Goal: Transaction & Acquisition: Purchase product/service

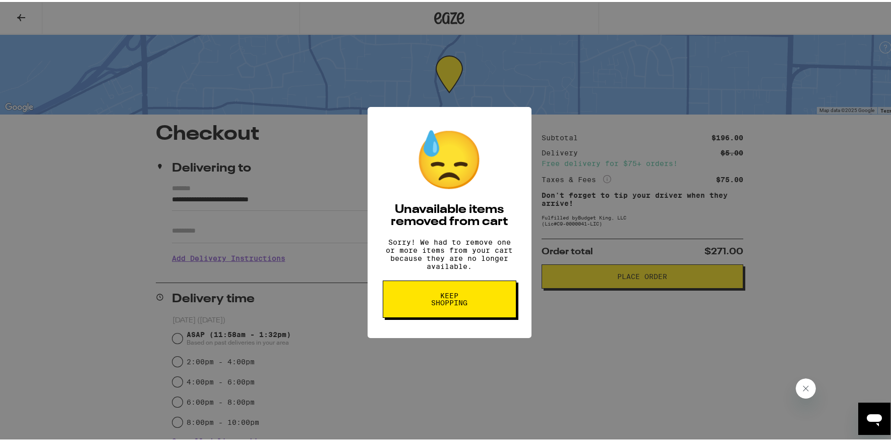
click at [425, 299] on span "Keep Shopping" at bounding box center [449, 297] width 52 height 14
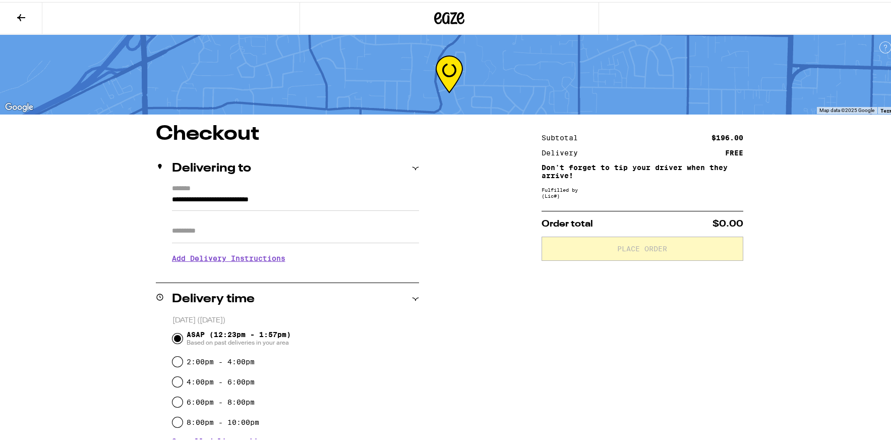
click at [452, 6] on div at bounding box center [448, 16] width 299 height 32
click at [449, 15] on icon at bounding box center [449, 16] width 30 height 18
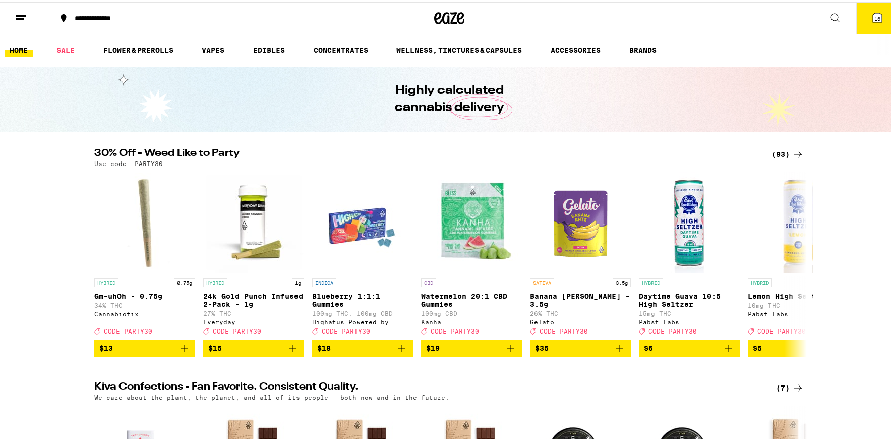
click at [833, 17] on icon at bounding box center [835, 16] width 12 height 12
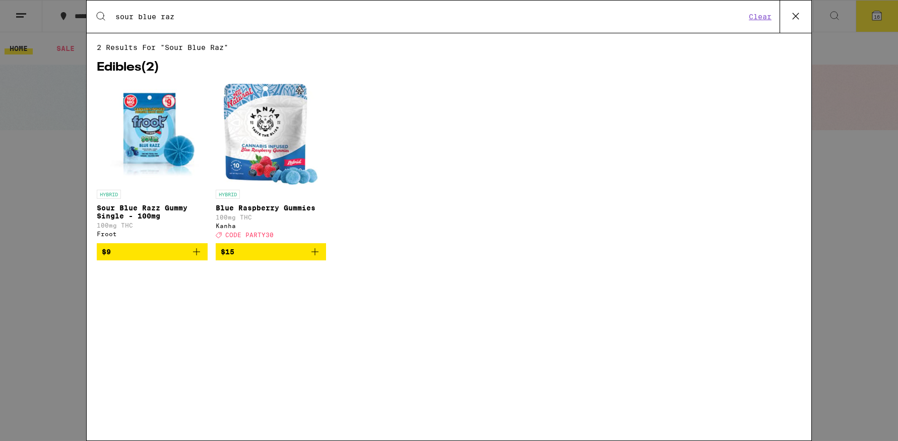
type input "sour blue raz"
click at [151, 154] on img "Open page for Sour Blue Razz Gummy Single - 100mg from Froot" at bounding box center [152, 134] width 111 height 101
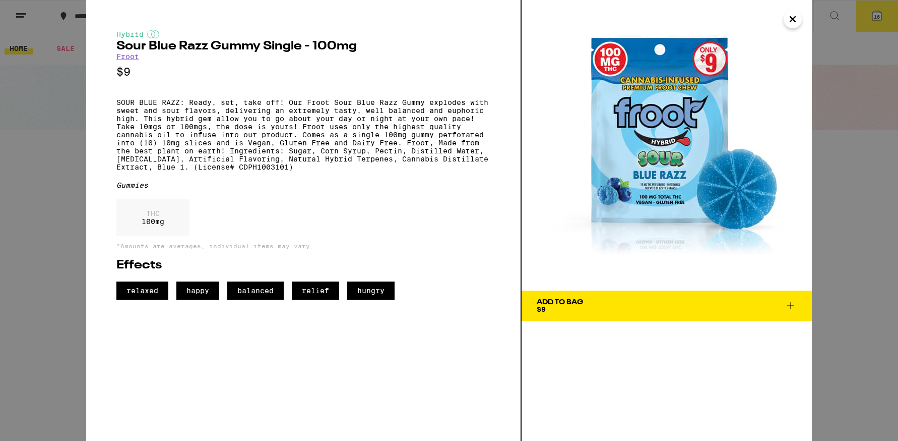
click at [790, 305] on icon at bounding box center [791, 305] width 12 height 12
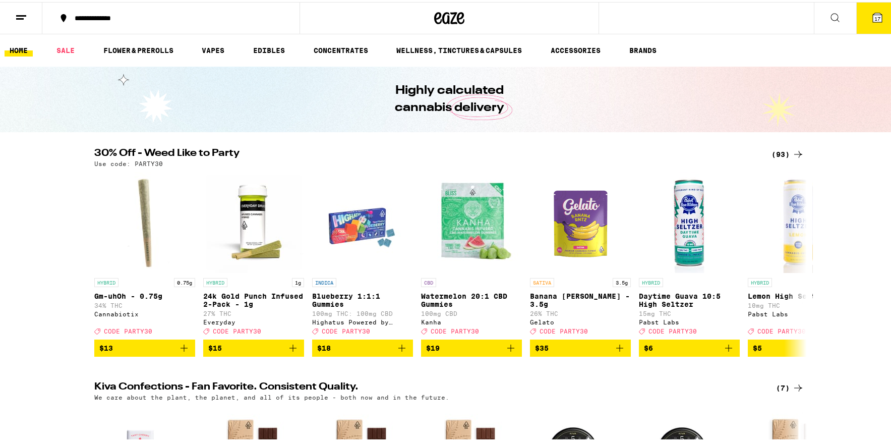
click at [873, 12] on icon at bounding box center [877, 15] width 9 height 9
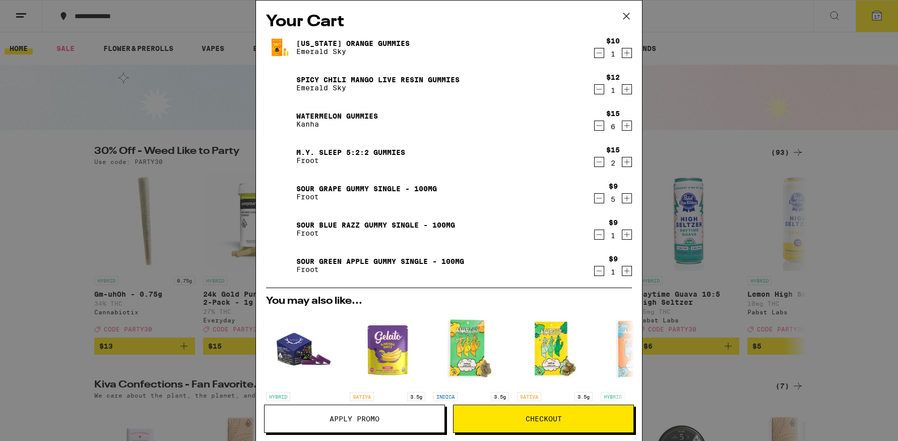
click at [324, 221] on link "Sour Blue Razz Gummy Single - 100mg" at bounding box center [375, 225] width 159 height 8
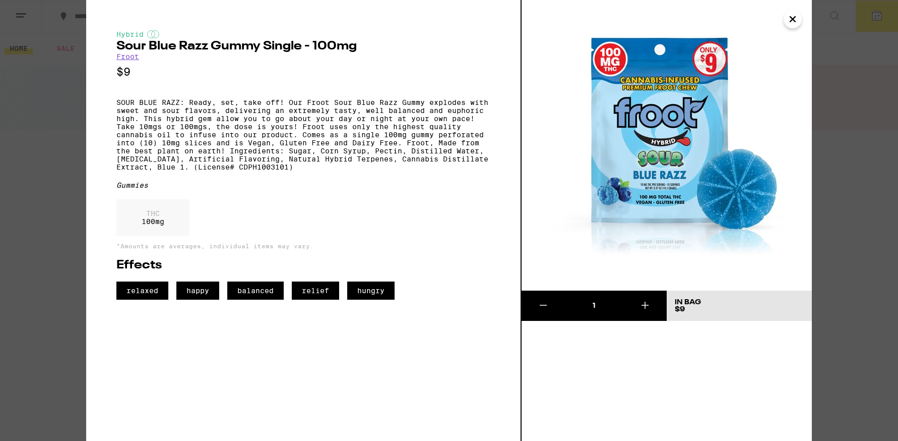
click at [642, 309] on icon at bounding box center [645, 305] width 12 height 12
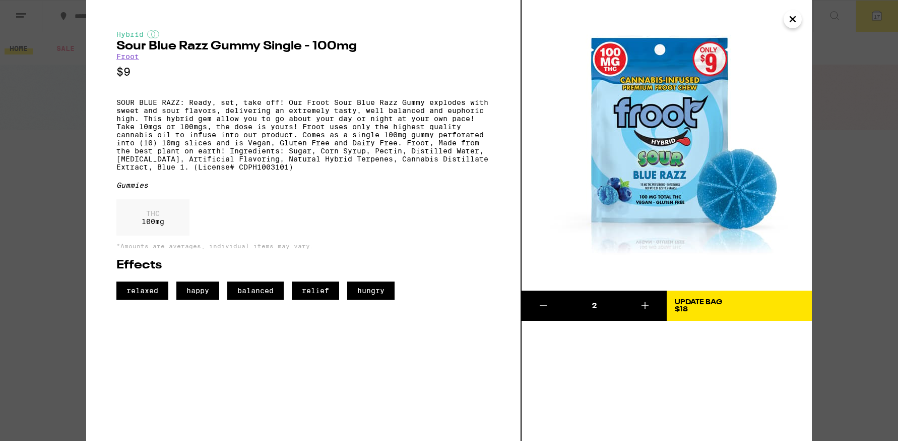
click at [642, 309] on icon at bounding box center [645, 305] width 12 height 12
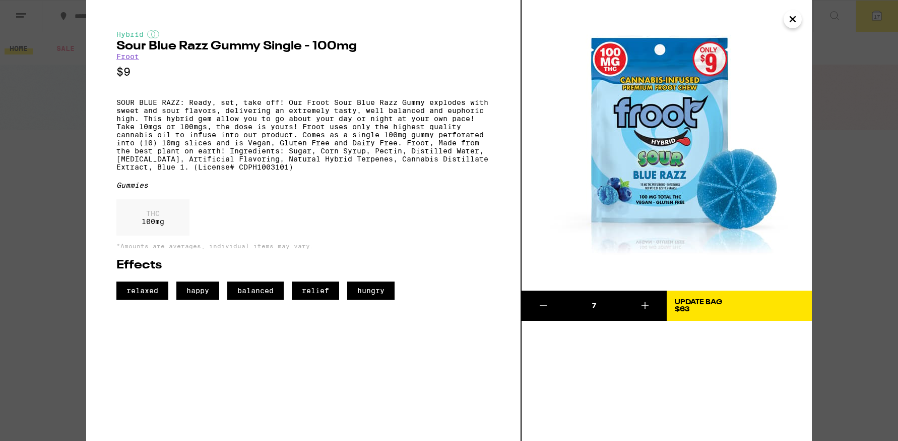
click at [709, 308] on div "Update Bag $63" at bounding box center [698, 305] width 47 height 14
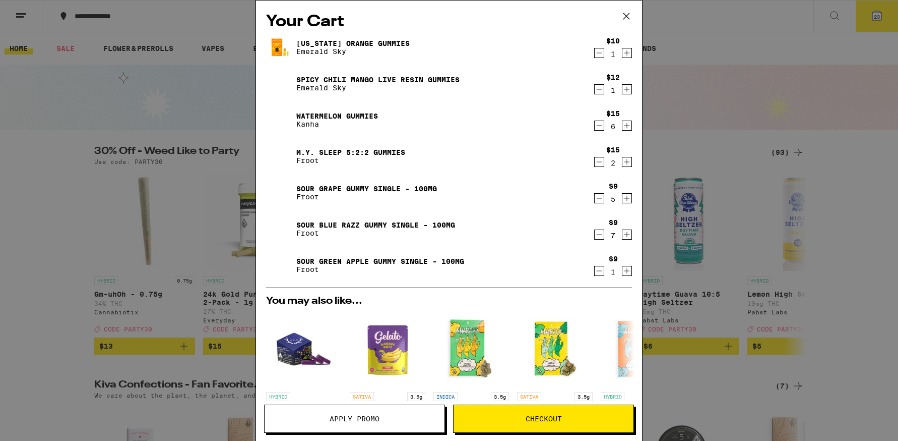
click at [623, 16] on icon at bounding box center [626, 16] width 15 height 15
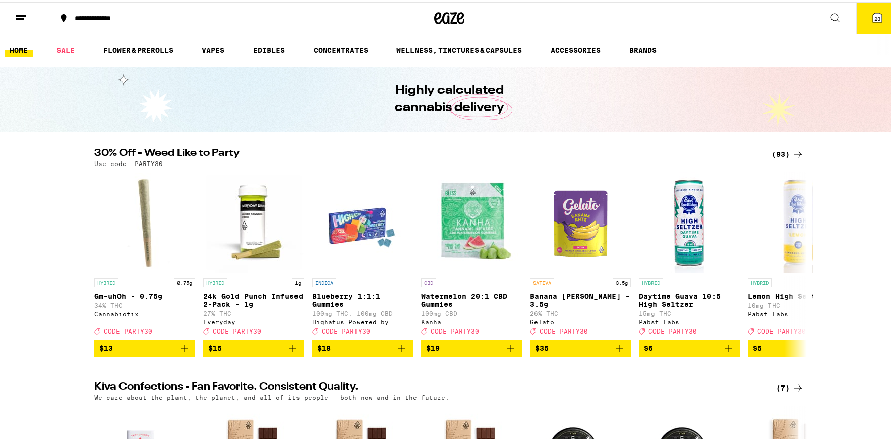
click at [10, 46] on link "HOME" at bounding box center [19, 48] width 28 height 12
click at [18, 17] on line at bounding box center [20, 17] width 8 height 0
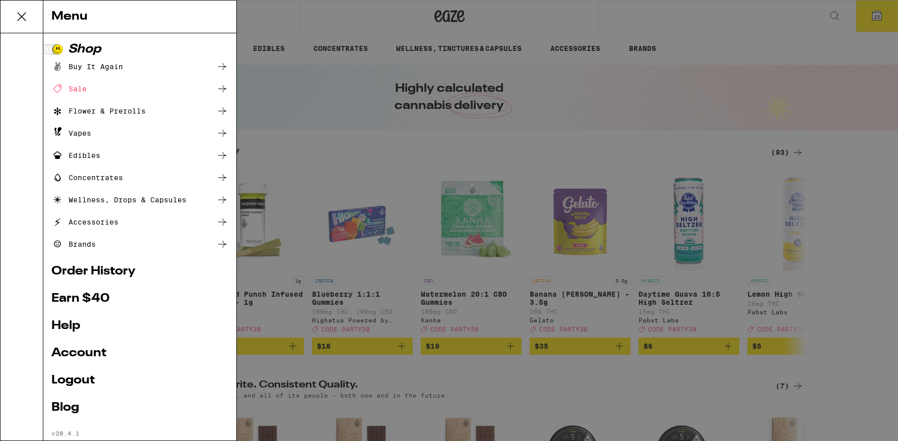
click at [74, 272] on link "Order History" at bounding box center [139, 271] width 177 height 12
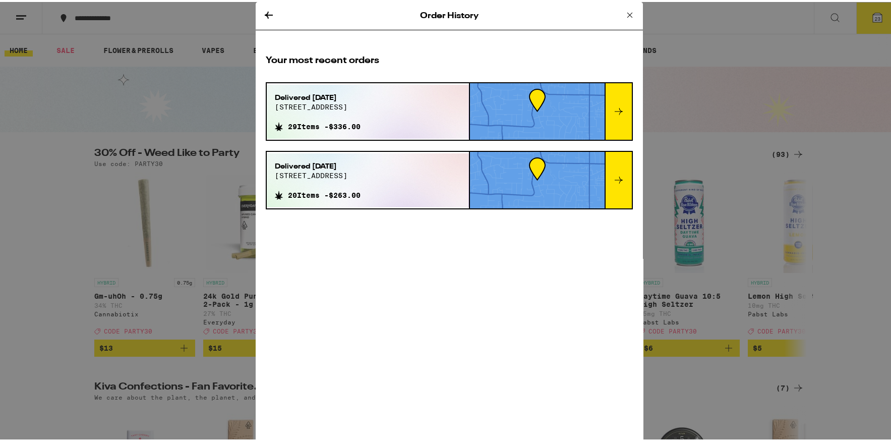
click at [51, 122] on div "Order History Your most recent orders Delivered Oct 18, 2024 4616 sagar ave 29 …" at bounding box center [449, 220] width 898 height 441
click at [626, 15] on icon at bounding box center [630, 13] width 12 height 12
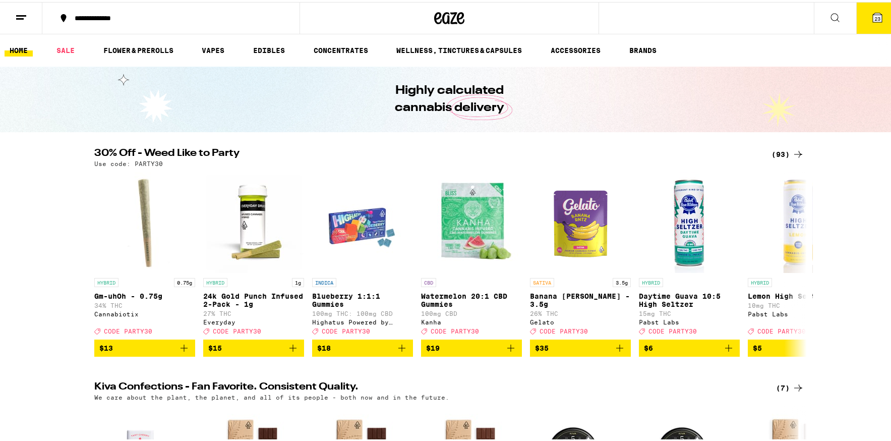
click at [867, 22] on button "23" at bounding box center [877, 16] width 42 height 31
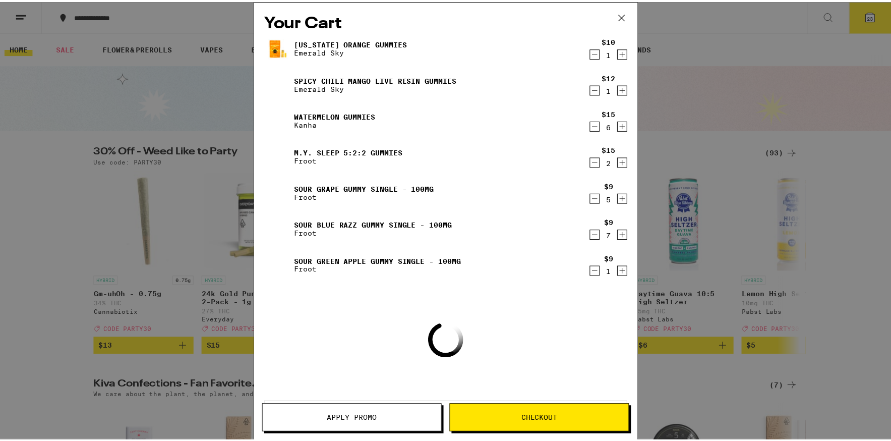
scroll to position [46, 0]
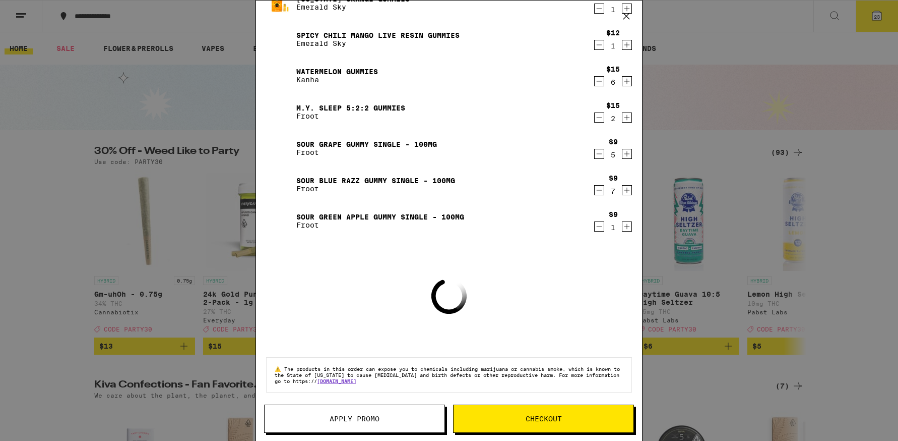
click at [630, 15] on icon at bounding box center [626, 16] width 15 height 15
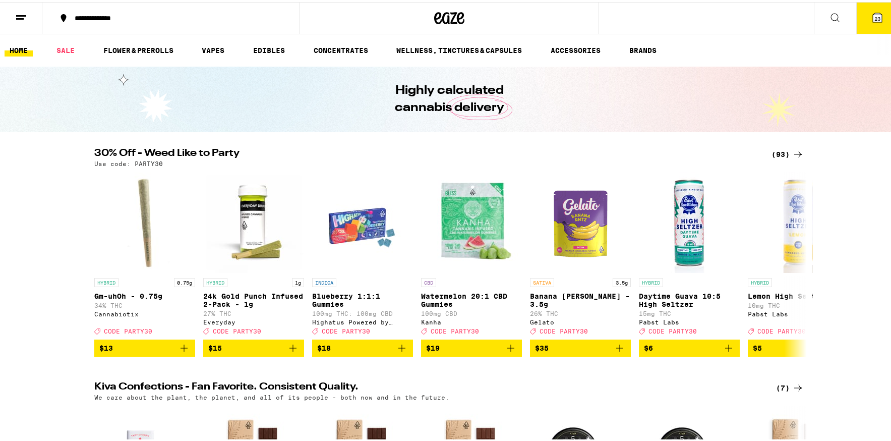
click at [21, 14] on line at bounding box center [21, 14] width 10 height 0
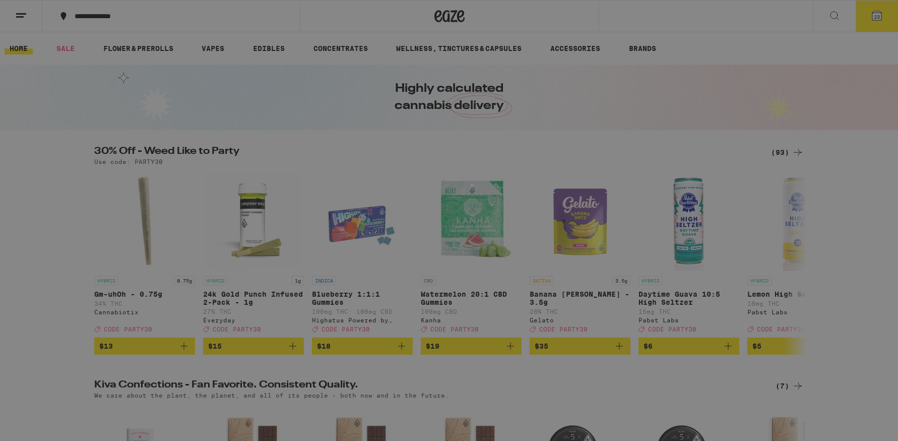
click at [70, 384] on link "Logout" at bounding box center [139, 380] width 177 height 12
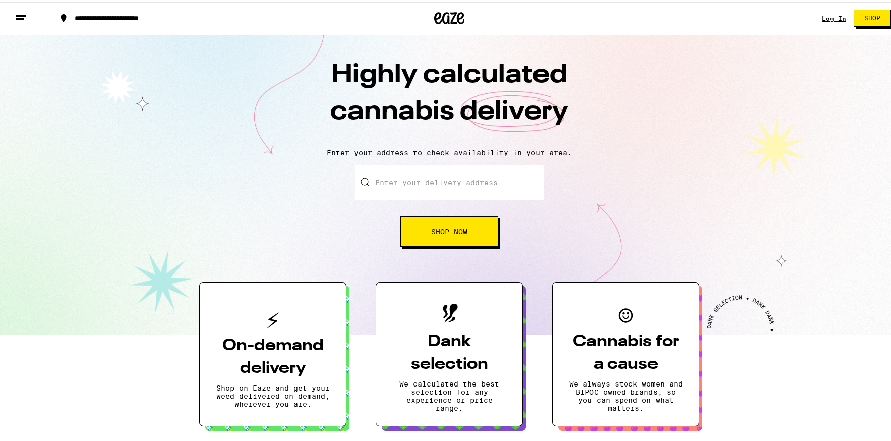
click at [24, 19] on icon at bounding box center [21, 16] width 12 height 12
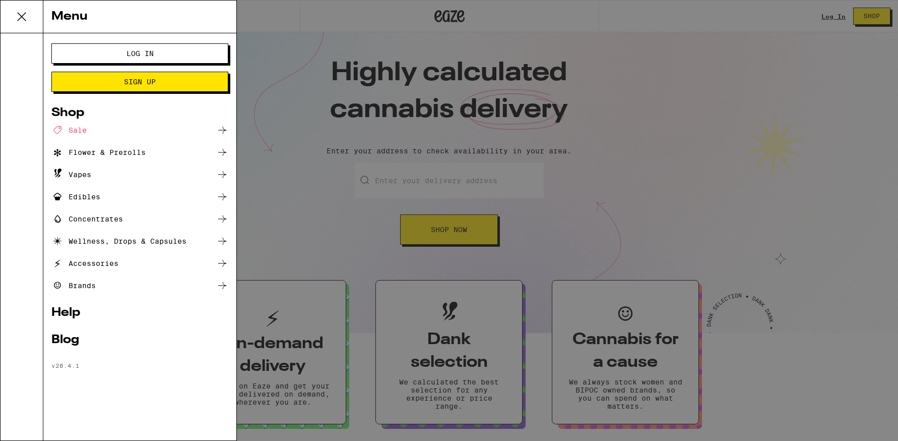
click at [87, 54] on button "Log In" at bounding box center [139, 53] width 177 height 20
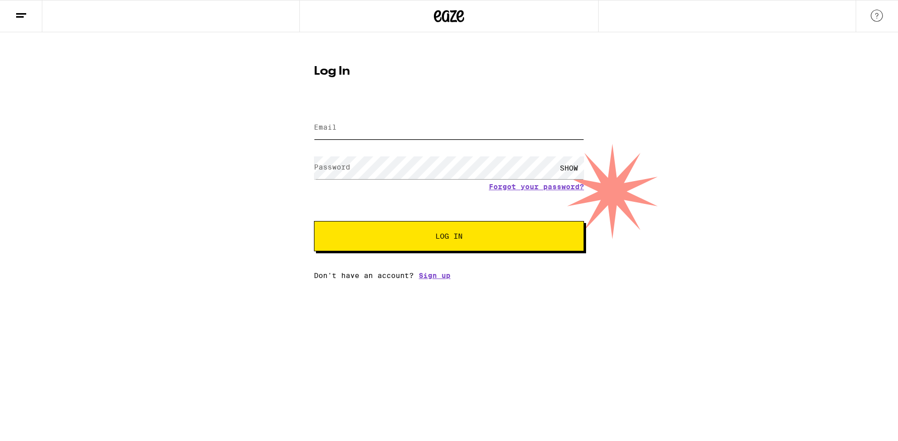
type input "andy@haleyonline.net"
click at [433, 238] on span "Log In" at bounding box center [449, 235] width 189 height 7
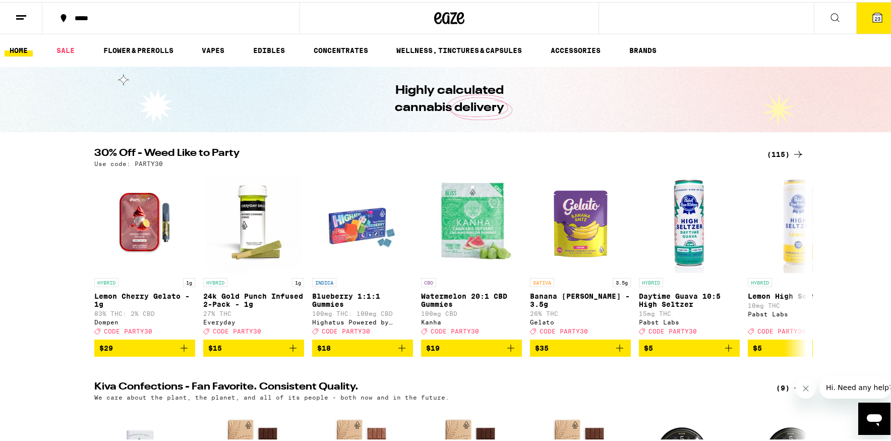
click at [873, 12] on icon at bounding box center [877, 15] width 9 height 9
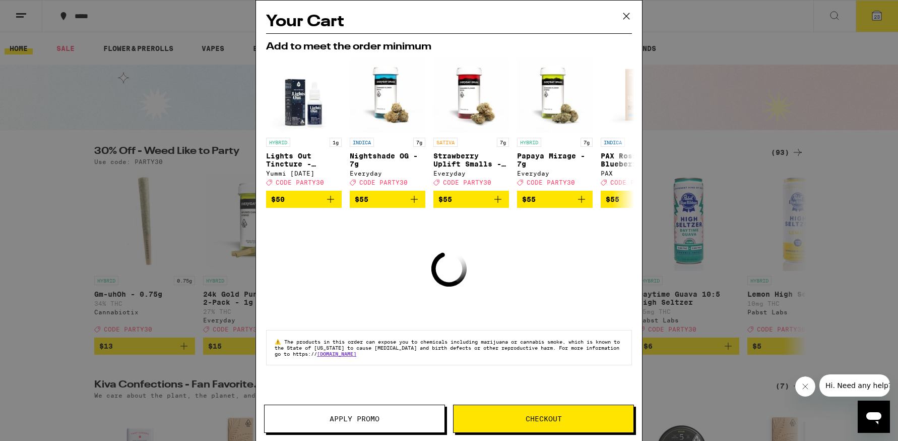
click at [625, 18] on icon at bounding box center [627, 16] width 6 height 6
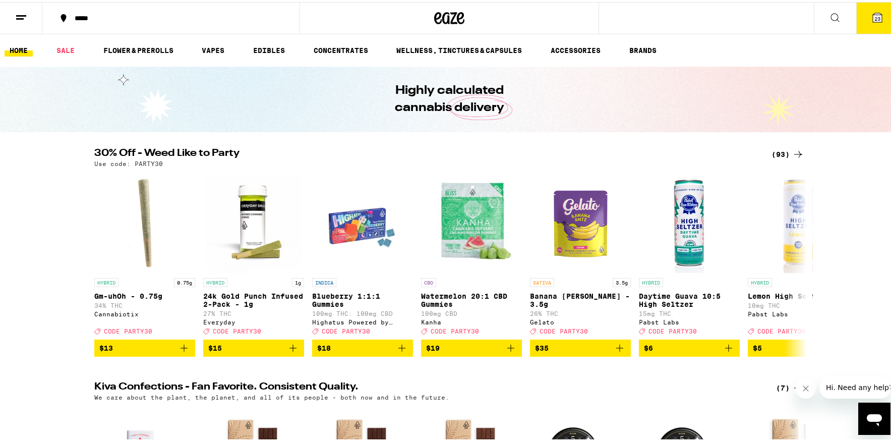
click at [23, 19] on icon at bounding box center [21, 16] width 12 height 12
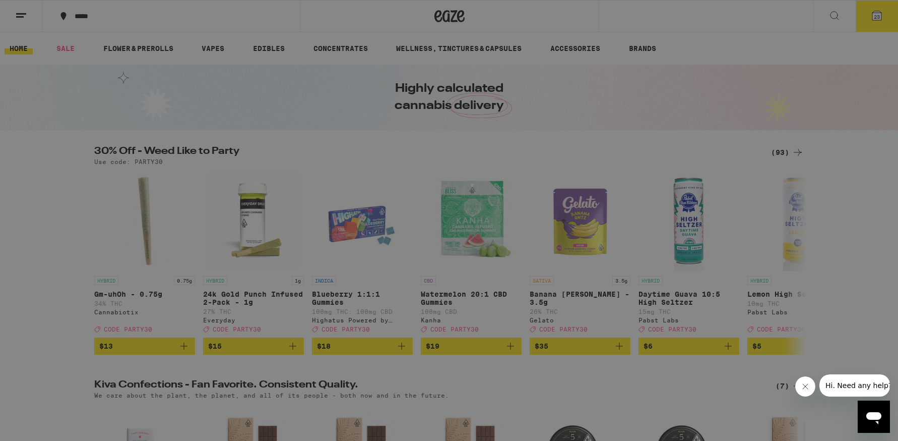
click at [85, 91] on div "Sale" at bounding box center [68, 89] width 35 height 12
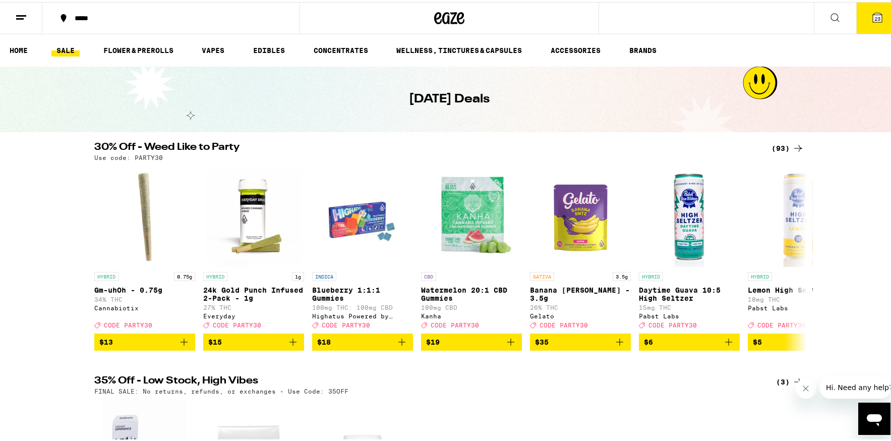
click at [873, 16] on icon at bounding box center [877, 15] width 9 height 9
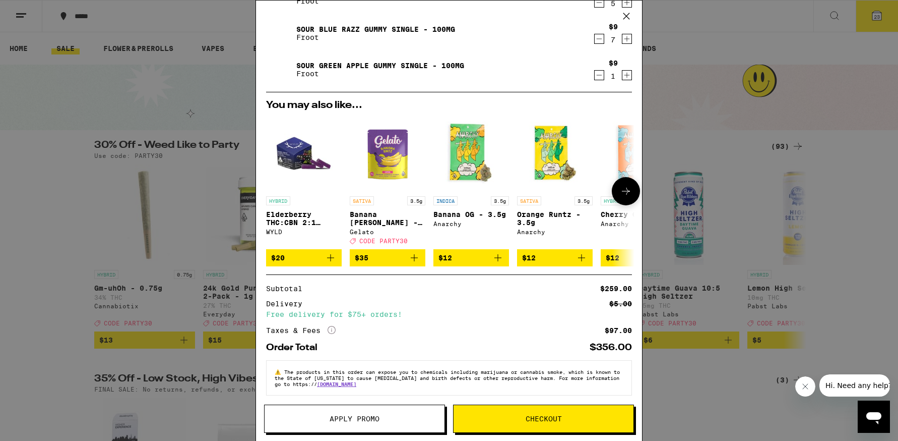
scroll to position [206, 0]
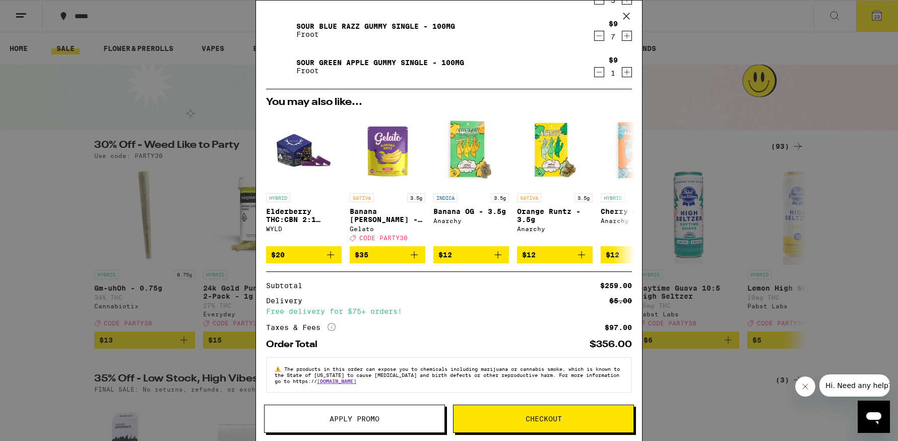
click at [627, 18] on icon at bounding box center [626, 16] width 15 height 15
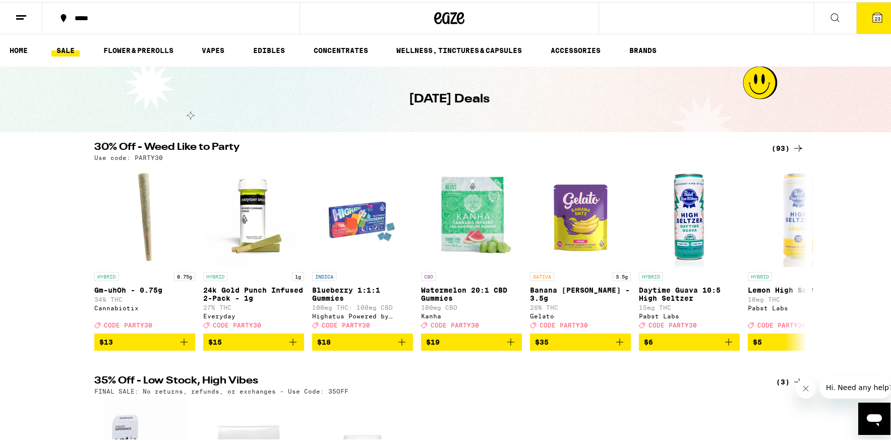
click at [874, 15] on span "23" at bounding box center [877, 17] width 6 height 6
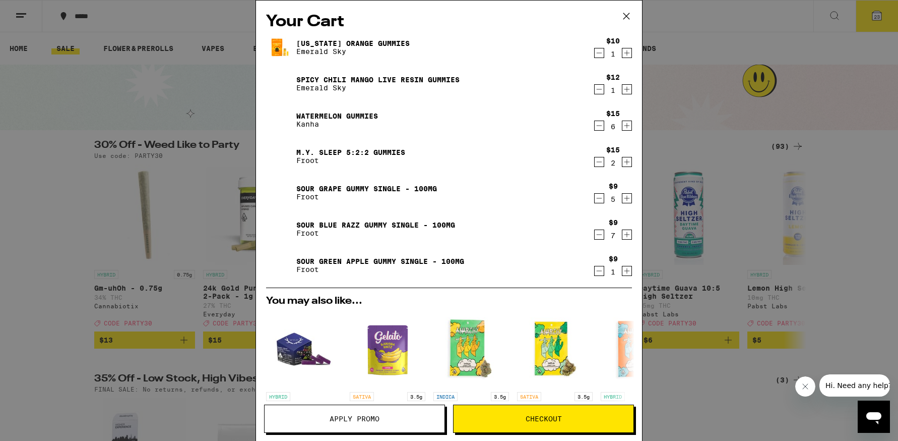
click at [625, 16] on icon at bounding box center [626, 16] width 15 height 15
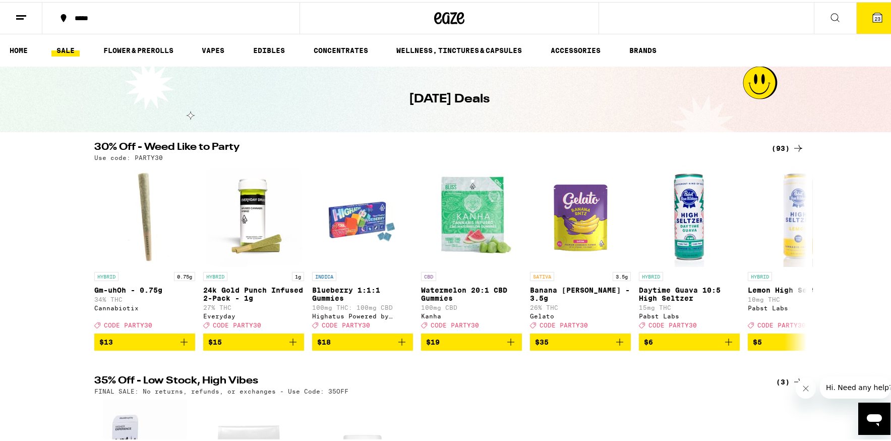
click at [873, 20] on icon at bounding box center [877, 15] width 9 height 9
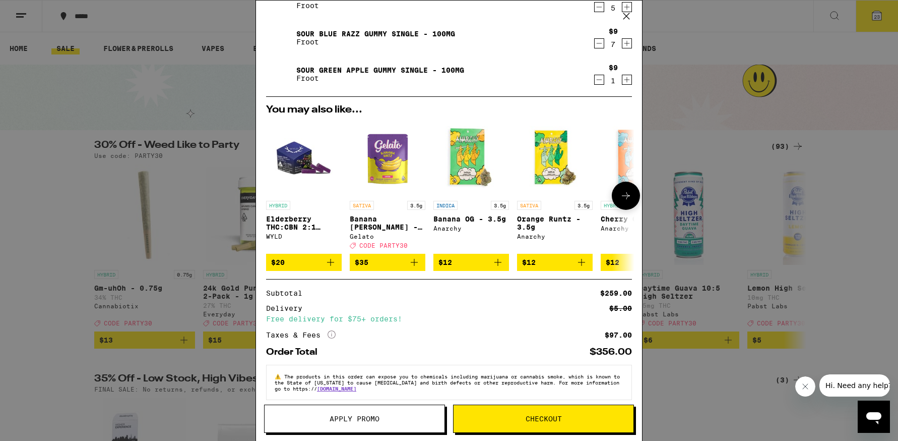
scroll to position [206, 0]
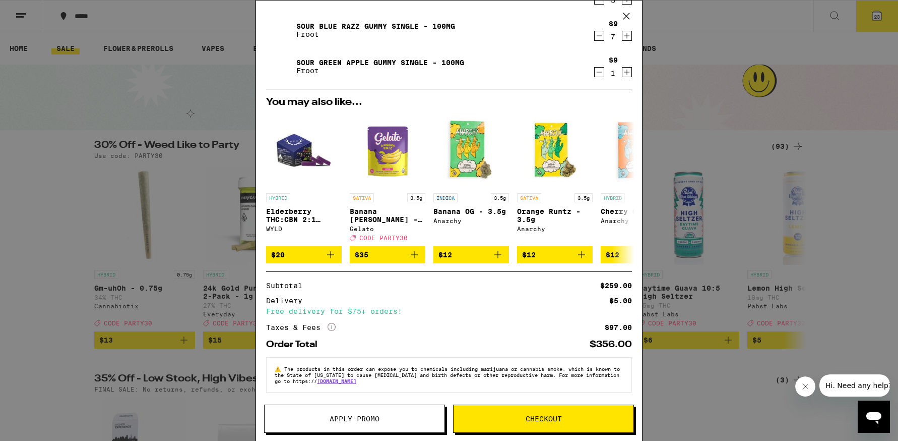
click at [627, 13] on icon at bounding box center [626, 16] width 15 height 15
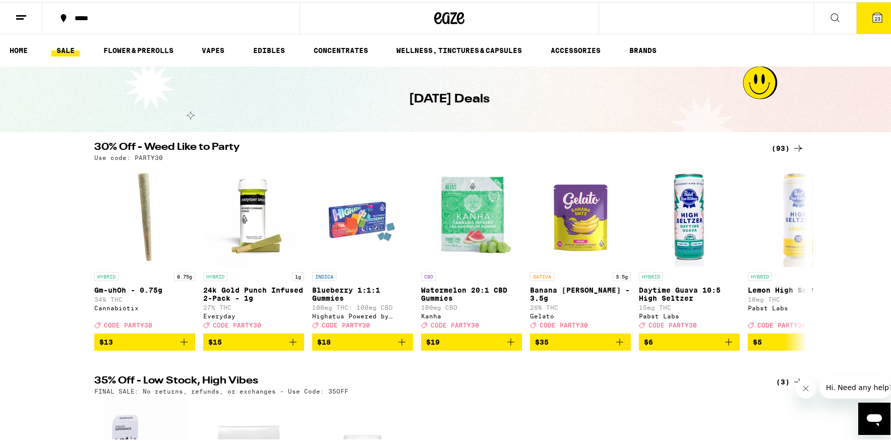
click at [25, 20] on icon at bounding box center [21, 16] width 12 height 12
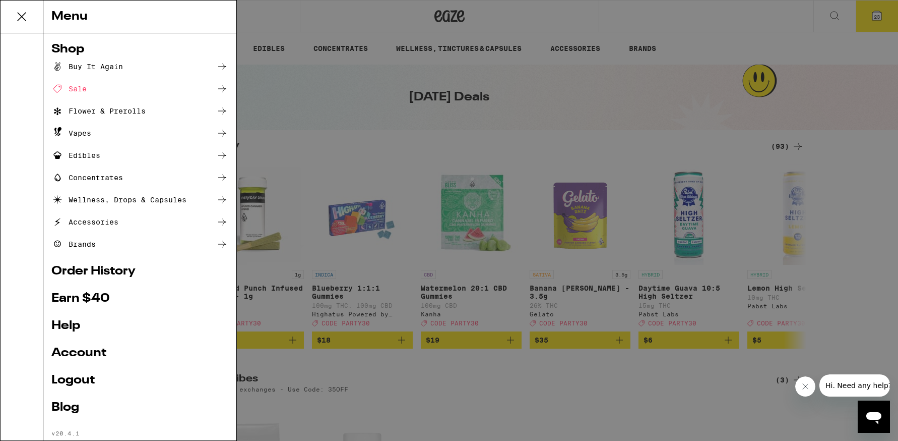
click at [24, 15] on icon at bounding box center [22, 17] width 8 height 8
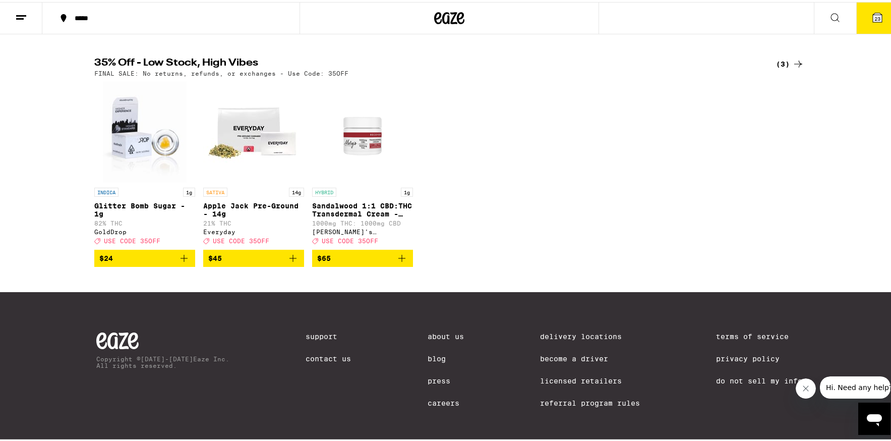
scroll to position [347, 0]
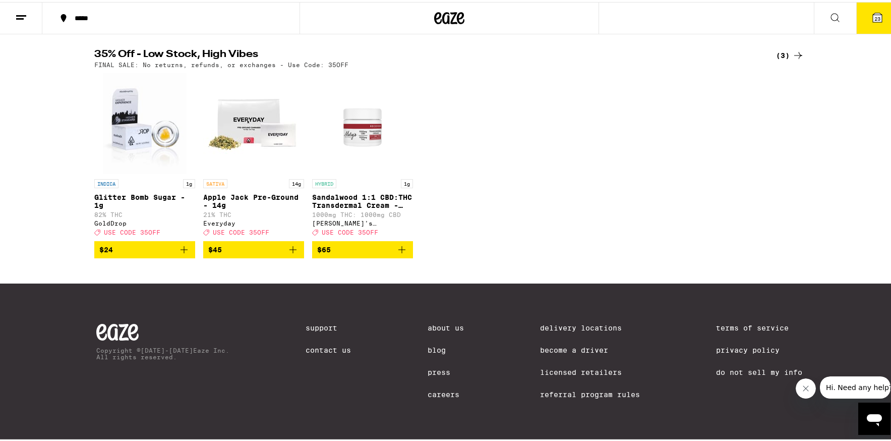
click at [312, 344] on link "Contact Us" at bounding box center [327, 348] width 45 height 8
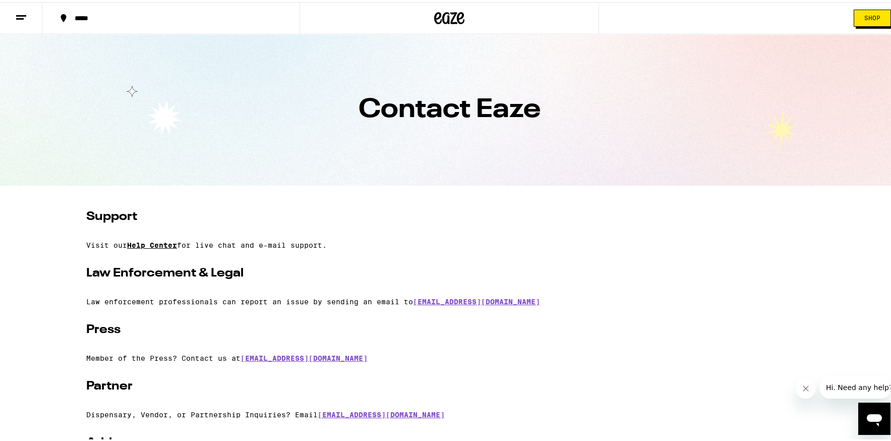
click at [151, 245] on link "Help Center" at bounding box center [152, 243] width 50 height 8
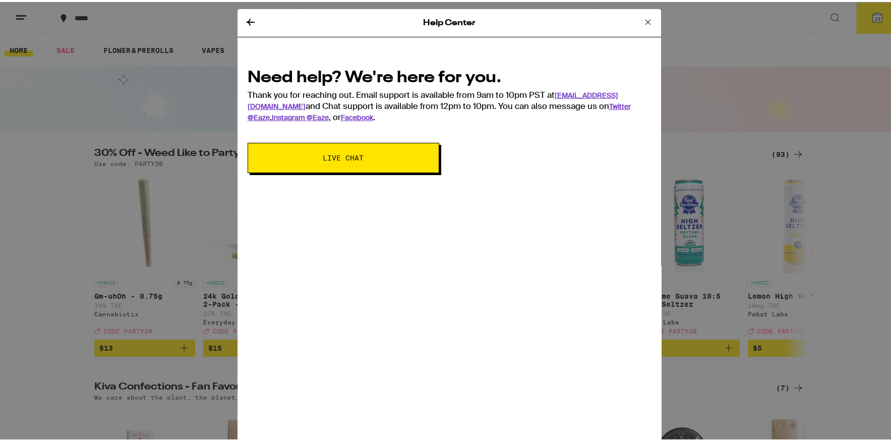
click at [365, 153] on span "Live Chat" at bounding box center [343, 155] width 110 height 7
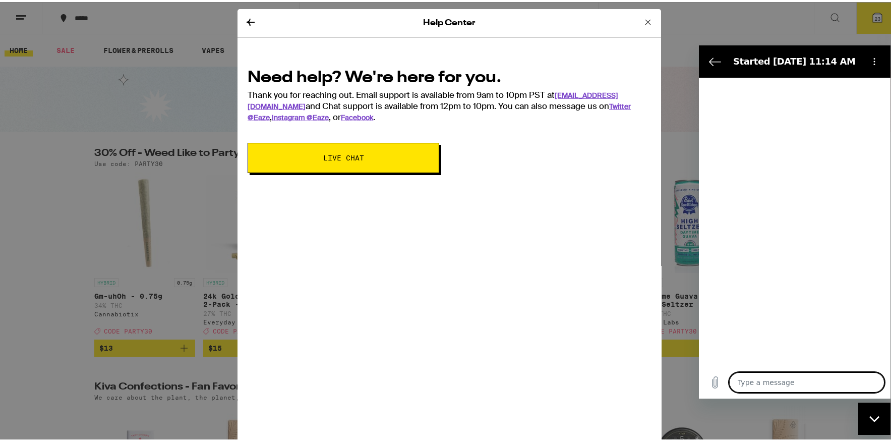
type textarea "x"
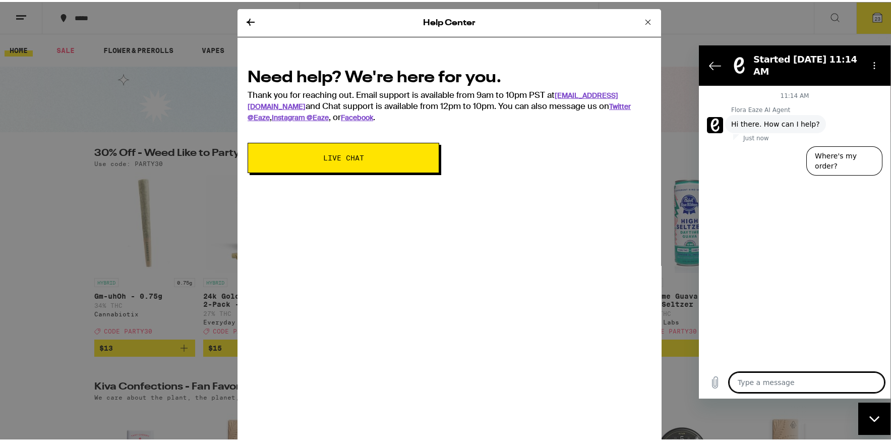
click at [798, 380] on textarea at bounding box center [806, 382] width 155 height 20
type textarea "m"
type textarea "x"
type textarea "my"
type textarea "x"
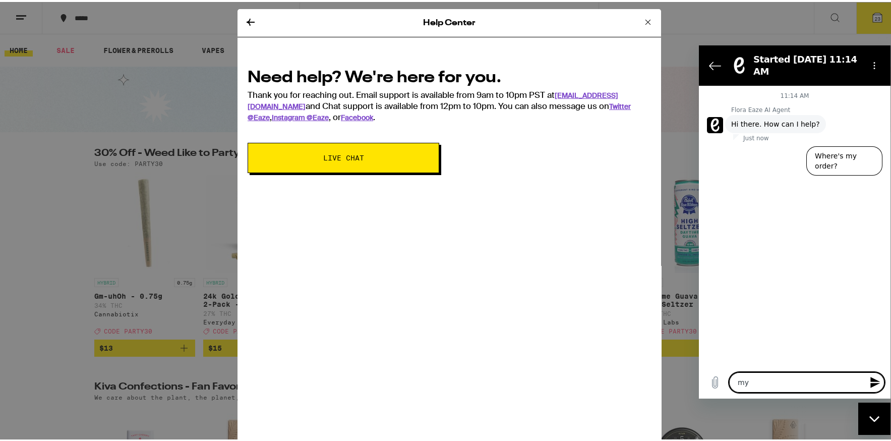
type textarea "my"
type textarea "x"
type textarea "my o"
type textarea "x"
type textarea "my or"
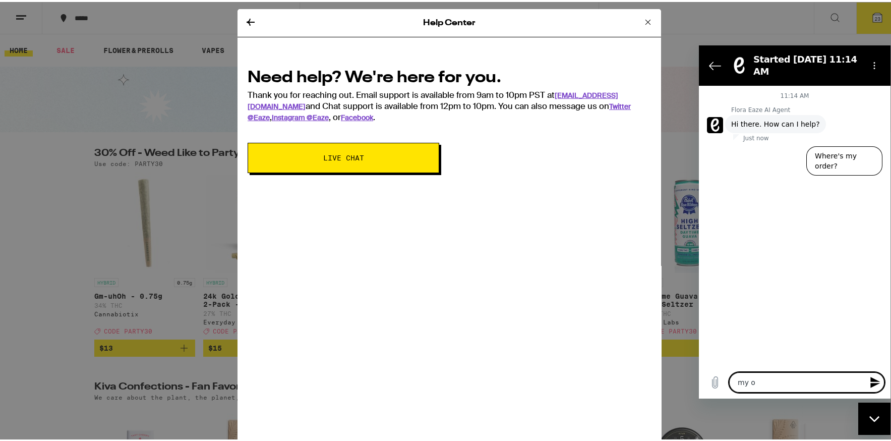
type textarea "x"
type textarea "my ord"
type textarea "x"
type textarea "my orde"
type textarea "x"
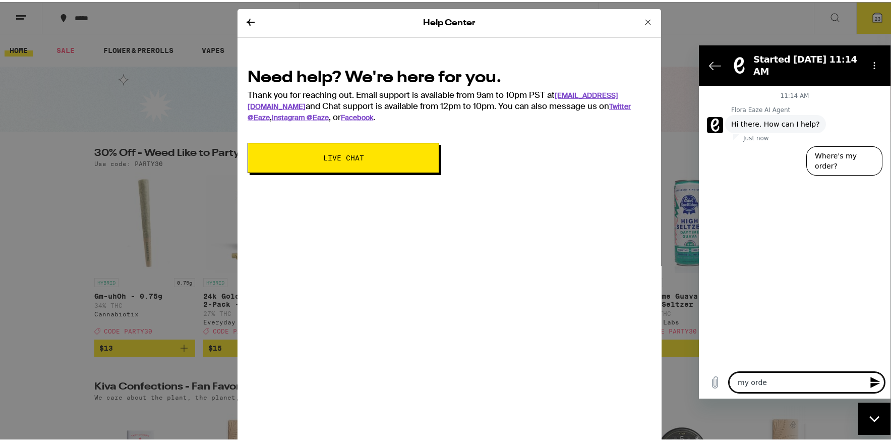
type textarea "my order"
type textarea "x"
type textarea "my order"
type textarea "x"
type textarea "my order w"
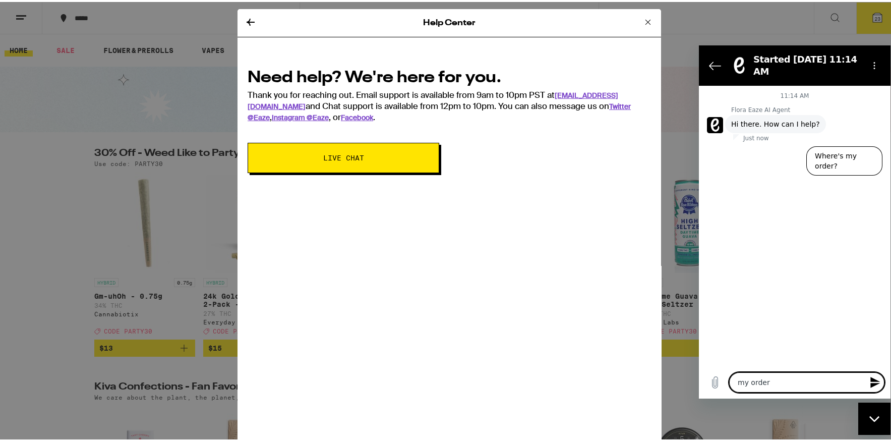
type textarea "x"
type textarea "my order wa"
type textarea "x"
type textarea "my order was"
type textarea "x"
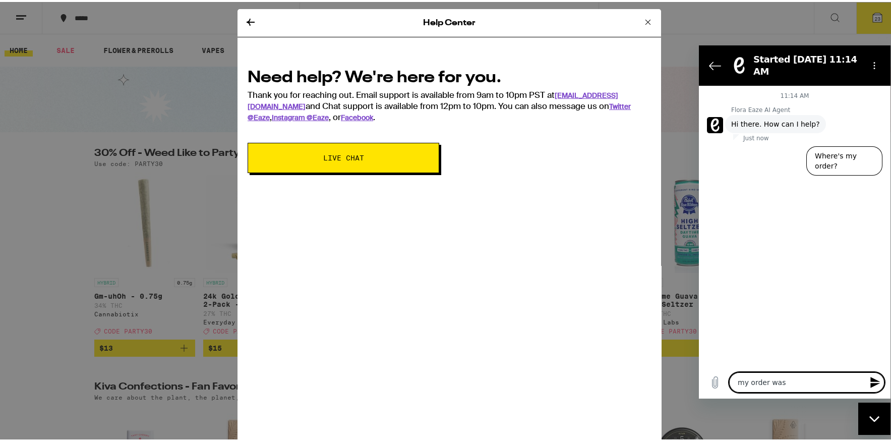
type textarea "my order was"
type textarea "x"
type textarea "my order was c"
type textarea "x"
type textarea "my order was ca"
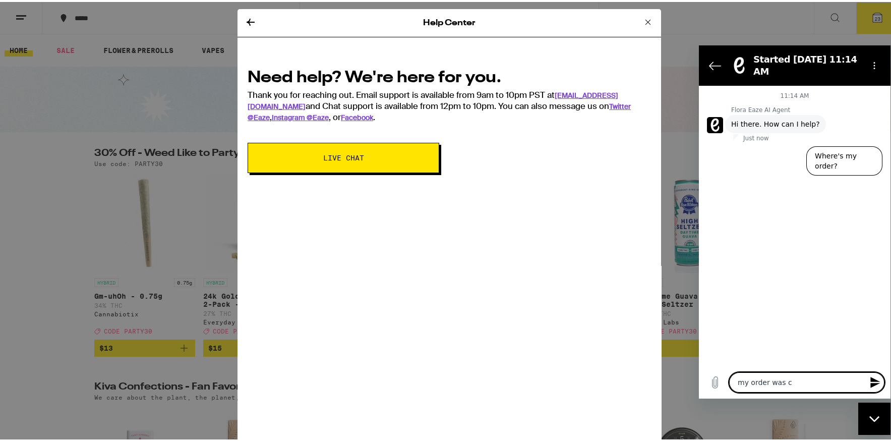
type textarea "x"
type textarea "my order was can"
type textarea "x"
type textarea "my order was canc"
type textarea "x"
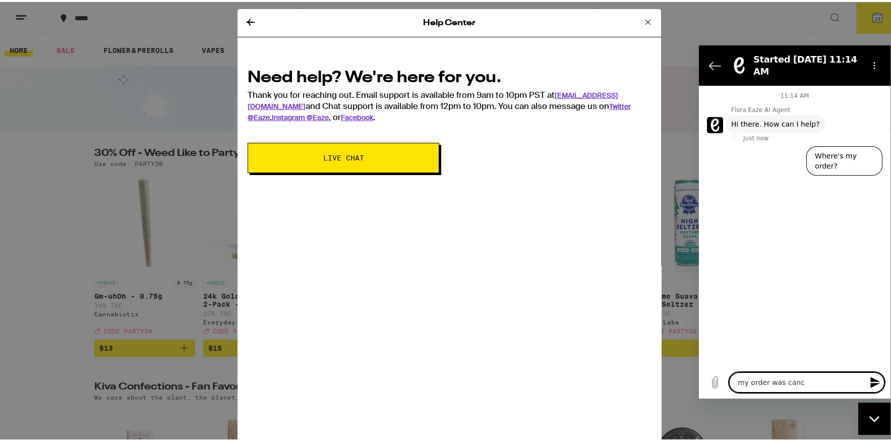
type textarea "my order was cance"
type textarea "x"
type textarea "my order was cancel"
type textarea "x"
type textarea "my order was cancell"
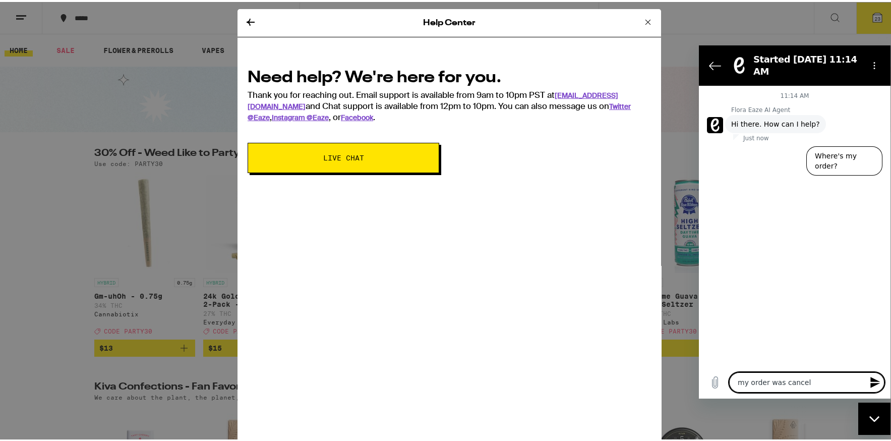
type textarea "x"
type textarea "my order was cancelle"
type textarea "x"
type textarea "my order was cancelled"
type textarea "x"
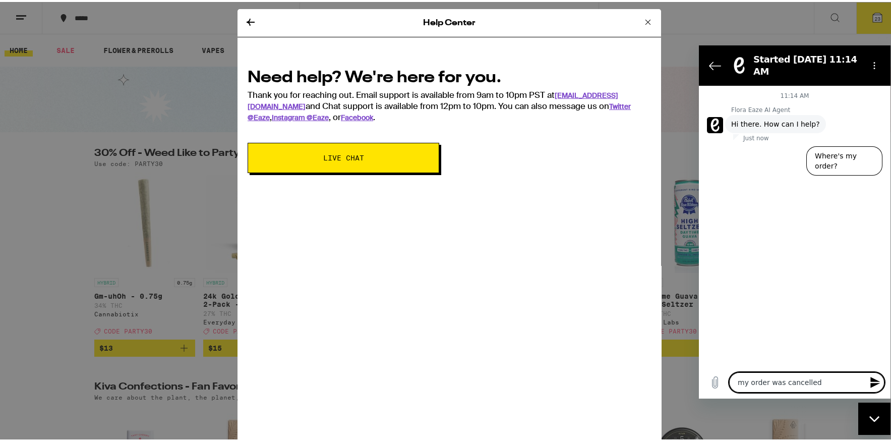
type textarea "my order was cancelled"
type textarea "x"
type textarea "my order was cancelled b"
type textarea "x"
type textarea "my order was cancelled be"
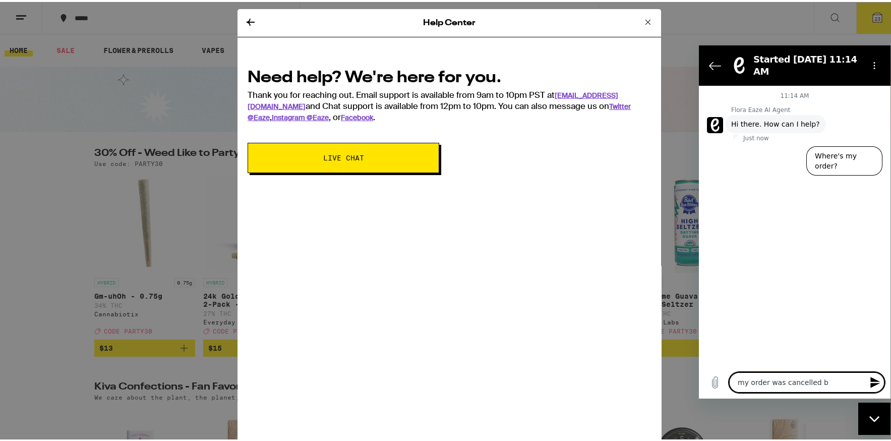
type textarea "x"
type textarea "my order was cancelled bec"
type textarea "x"
type textarea "my order was cancelled beca"
type textarea "x"
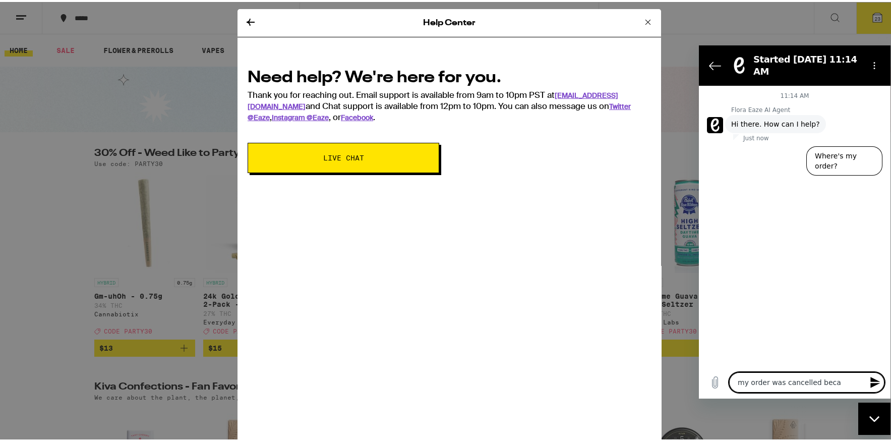
type textarea "my order was cancelled becau"
type textarea "x"
type textarea "my order was cancelled becaus"
type textarea "x"
type textarea "my order was cancelled because"
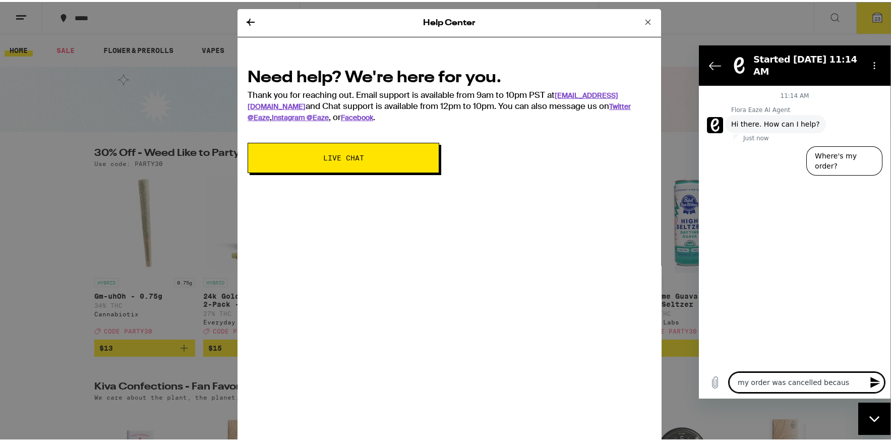
type textarea "x"
type textarea "my order was cancelled because"
type textarea "x"
type textarea "my order was cancelled because y"
type textarea "x"
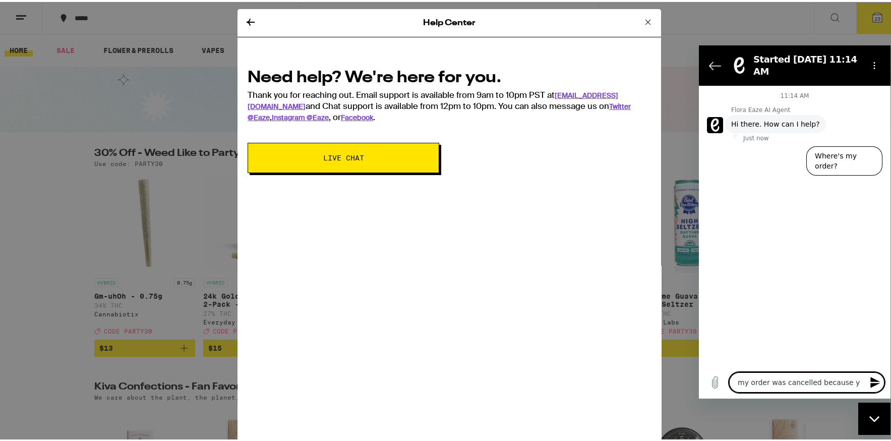
type textarea "my order was cancelled because yo"
type textarea "x"
type textarea "my order was cancelled because you"
type textarea "x"
type textarea "my order was cancelled because you"
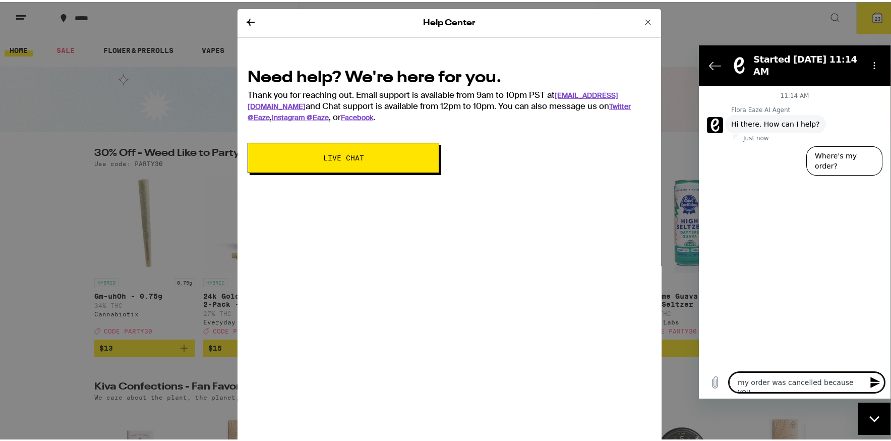
type textarea "x"
type textarea "my order was cancelled because you w"
type textarea "x"
type textarea "my order was cancelled because you we"
type textarea "x"
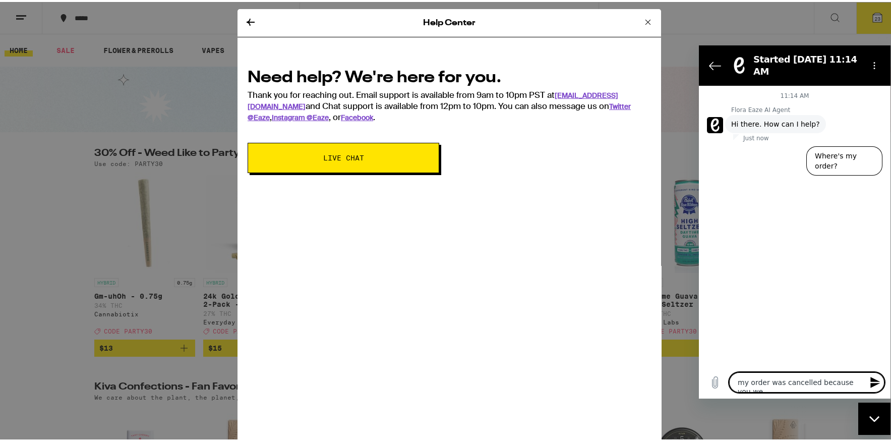
type textarea "my order was cancelled because you wer"
type textarea "x"
type textarea "my order was cancelled because you were"
type textarea "x"
type textarea "my order was cancelled because you were"
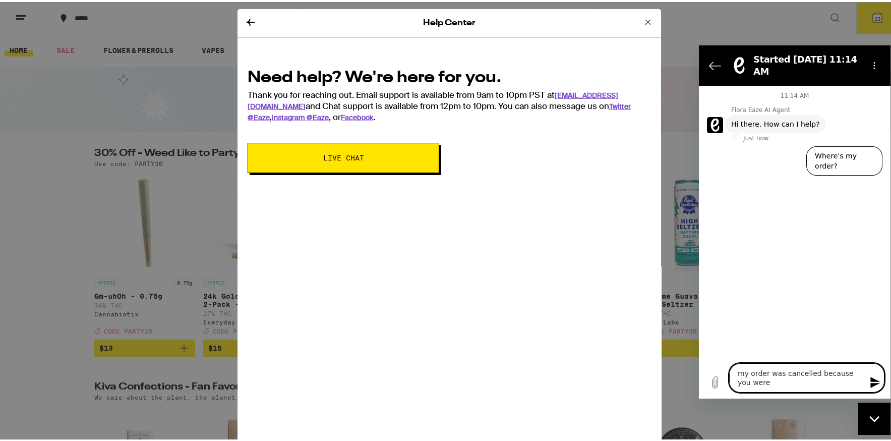
type textarea "x"
type textarea "my order was cancelled because you were o"
type textarea "x"
type textarea "my order was cancelled because you were ou"
type textarea "x"
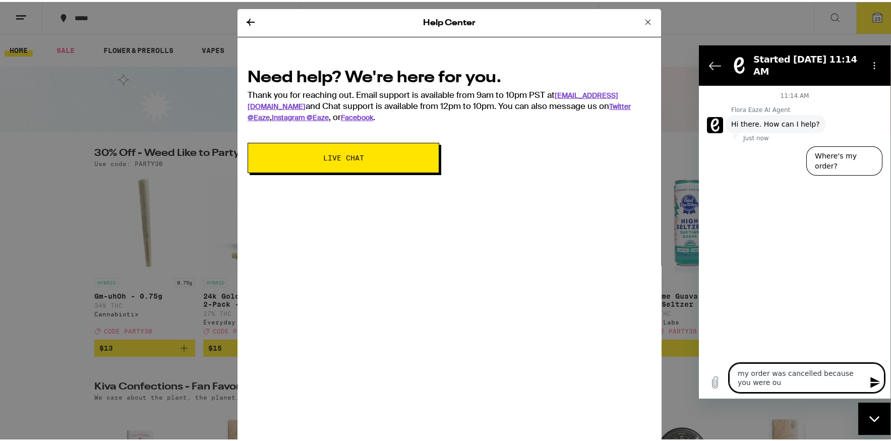
type textarea "my order was cancelled because you were out"
type textarea "x"
type textarea "my order was cancelled because you were out"
type textarea "x"
type textarea "my order was cancelled because you were out o"
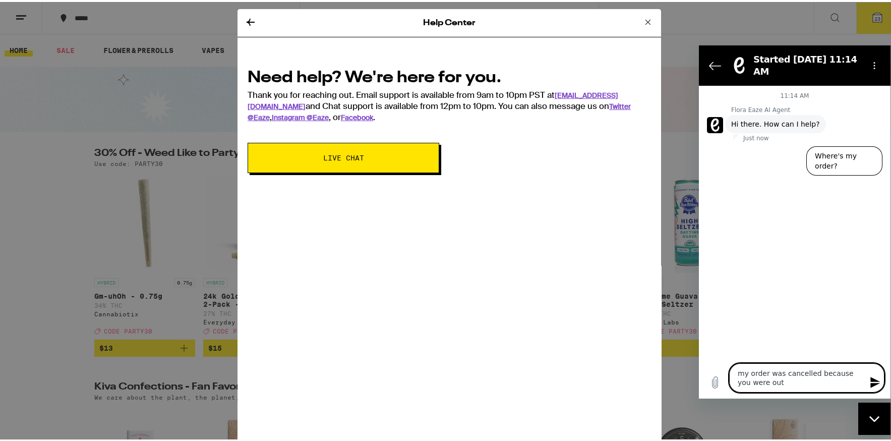
type textarea "x"
type textarea "my order was cancelled because you were out of"
type textarea "x"
type textarea "my order was cancelled because you were out of"
type textarea "x"
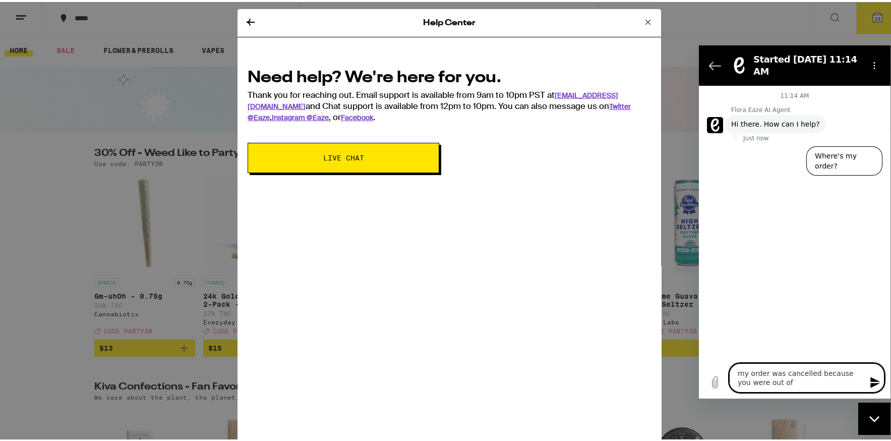
type textarea "my order was cancelled because you were out of s"
type textarea "x"
type textarea "my order was cancelled because you were out of st"
type textarea "x"
type textarea "my order was cancelled because you were out of sto"
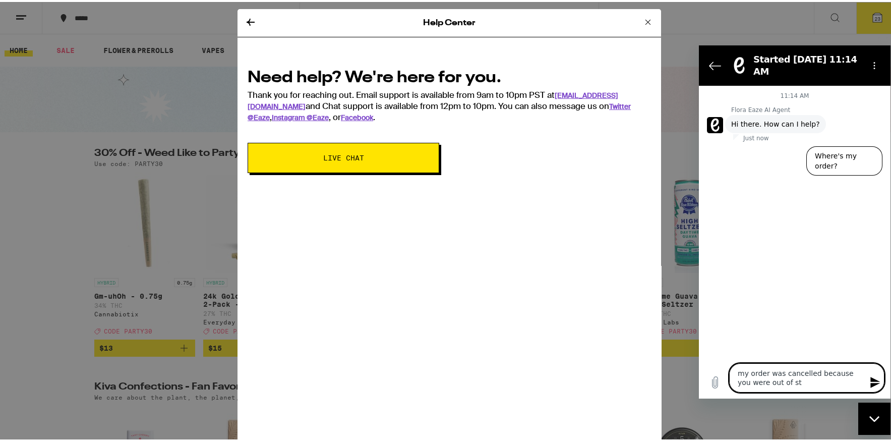
type textarea "x"
type textarea "my order was cancelled because you were out of stoc"
type textarea "x"
type textarea "my order was cancelled because you were out of stock"
type textarea "x"
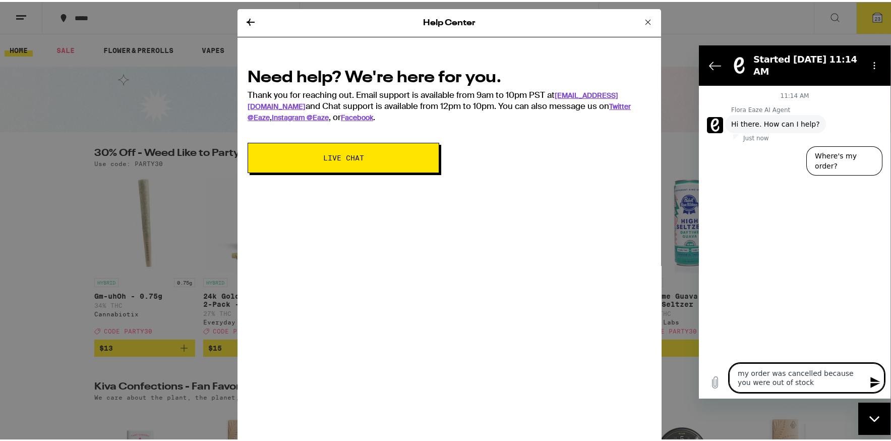
type textarea "my order was cancelled because you were out of stock"
type textarea "x"
type textarea "my order was cancelled because you were out of stock o"
type textarea "x"
type textarea "my order was cancelled because you were out of stock on"
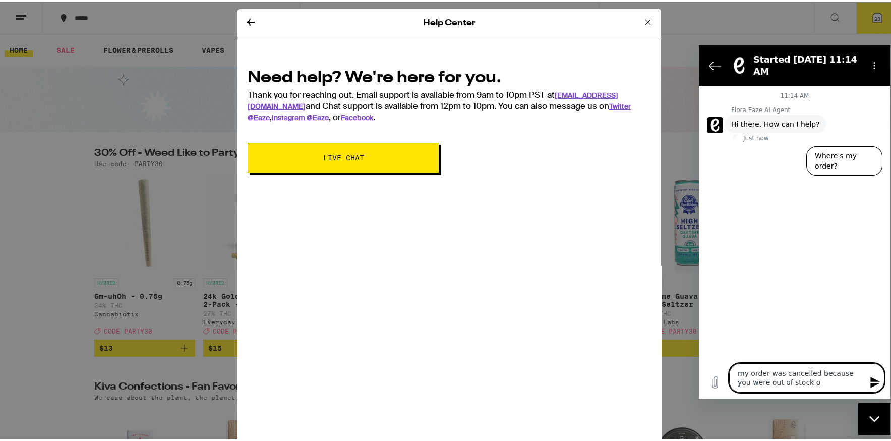
type textarea "x"
type textarea "my order was cancelled because you were out of stock on"
type textarea "x"
type textarea "my order was cancelled because you were out of stock on a"
type textarea "x"
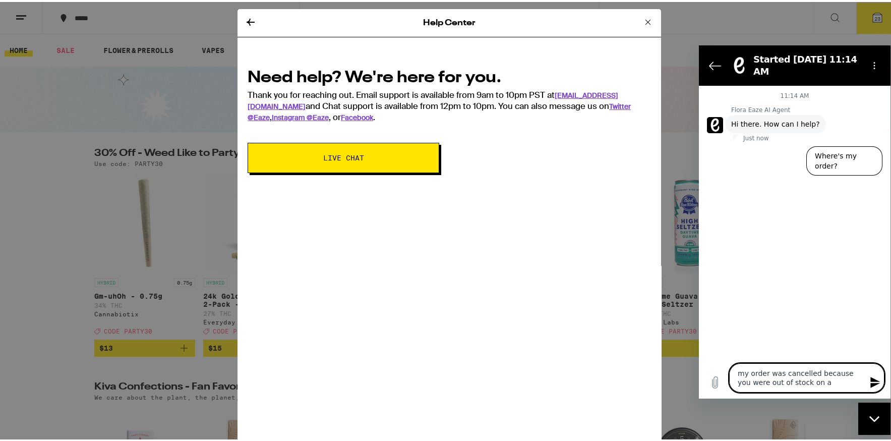
type textarea "my order was cancelled because you were out of stock on an"
type textarea "x"
type textarea "my order was cancelled because you were out of stock on an"
type textarea "x"
type textarea "my order was cancelled because you were out of stock on an i"
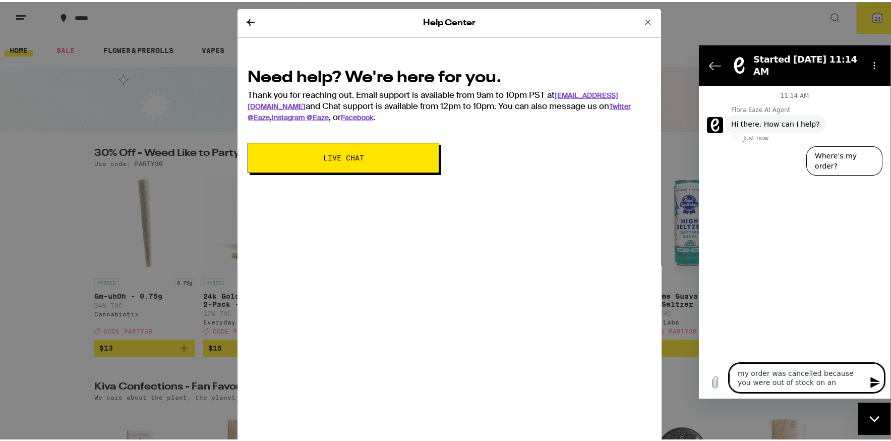
type textarea "x"
type textarea "my order was cancelled because you were out of stock on an it"
type textarea "x"
type textarea "my order was cancelled because you were out of stock on an ite"
type textarea "x"
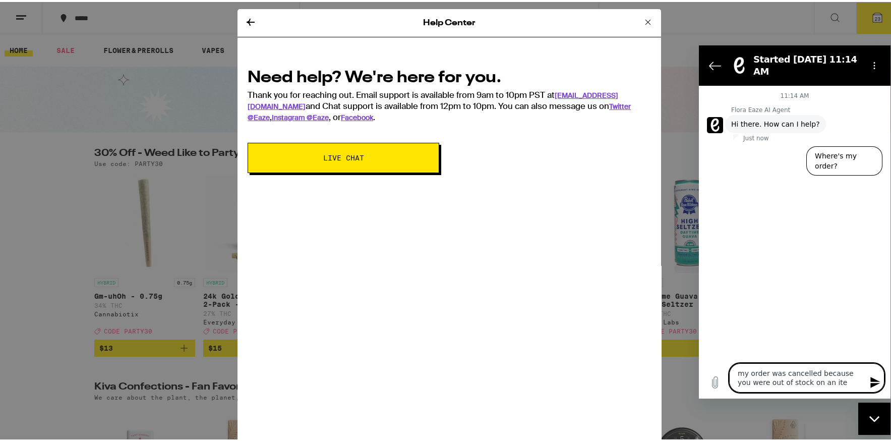
type textarea "my order was cancelled because you were out of stock on an item"
type textarea "x"
type textarea "my order was cancelled because you were out of stock on an item."
type textarea "x"
type textarea "my order was cancelled because you were out of stock on an item."
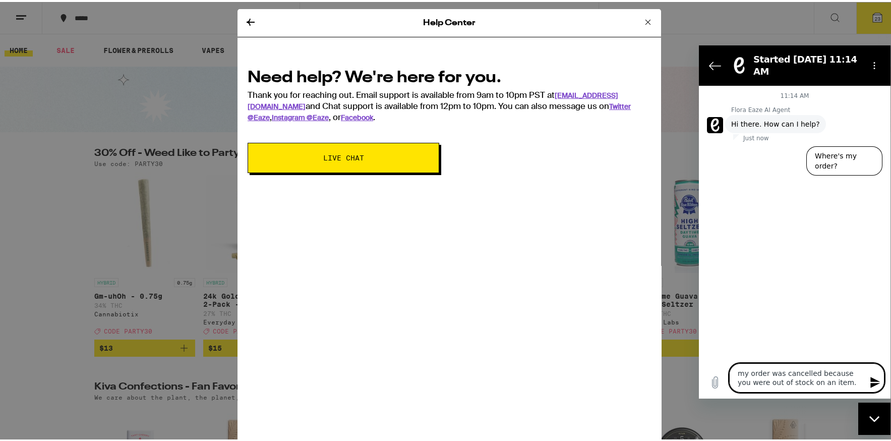
type textarea "x"
type textarea "my order was cancelled because you were out of stock on an item. I"
type textarea "x"
type textarea "my order was cancelled because you were out of stock on an item. I"
type textarea "x"
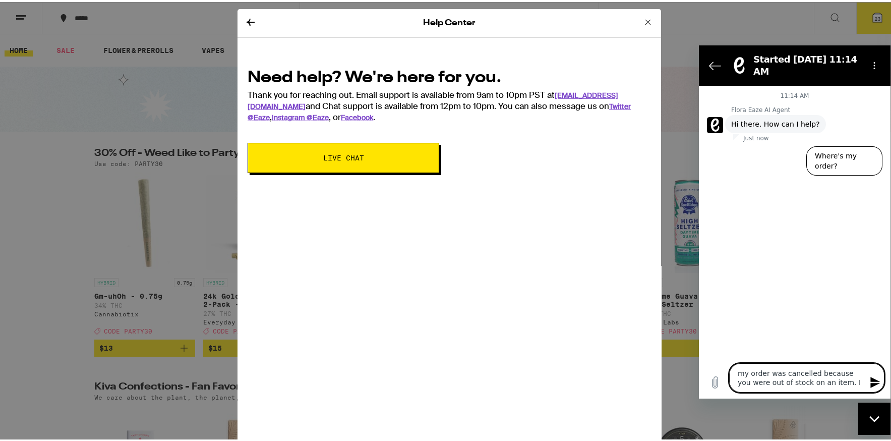
type textarea "my order was cancelled because you were out of stock on an item. I w"
type textarea "x"
type textarea "my order was cancelled because you were out of stock on an item. I wa"
type textarea "x"
type textarea "my order was cancelled because you were out of stock on an item. I wan"
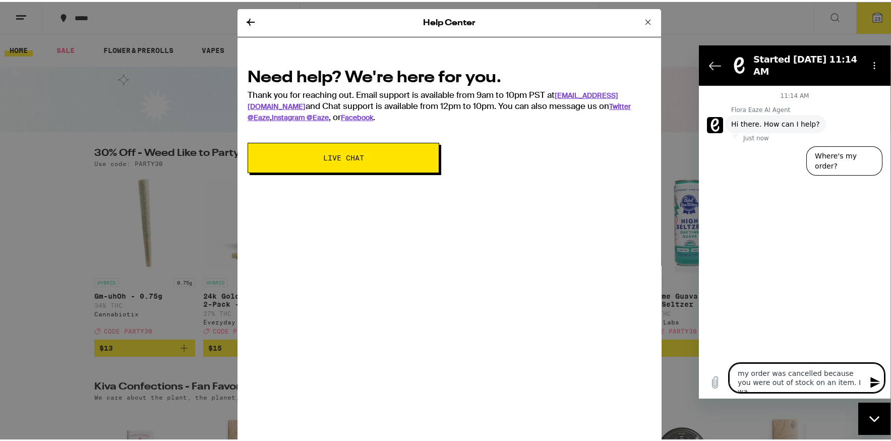
type textarea "x"
type textarea "my order was cancelled because you were out of stock on an item. I want"
type textarea "x"
type textarea "my order was cancelled because you were out of stock on an item. I wante"
type textarea "x"
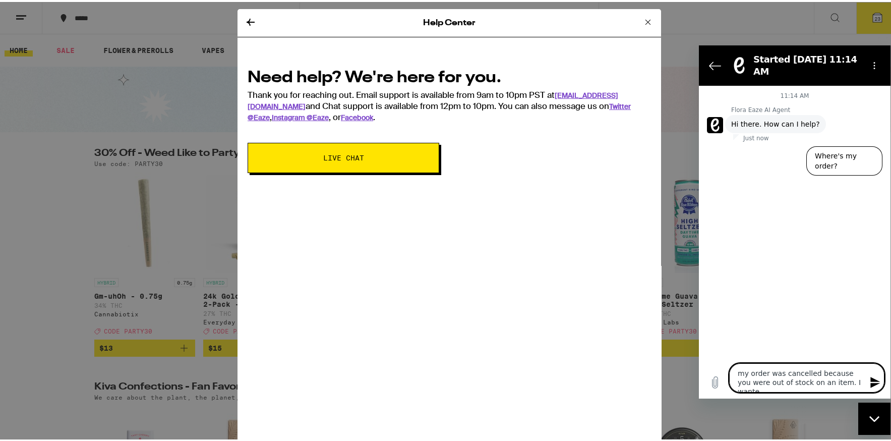
type textarea "my order was cancelled because you were out of stock on an item. I wanted"
type textarea "x"
type textarea "my order was cancelled because you were out of stock on an item. I wanted"
type textarea "x"
type textarea "my order was cancelled because you were out of stock on an item. I wanted t"
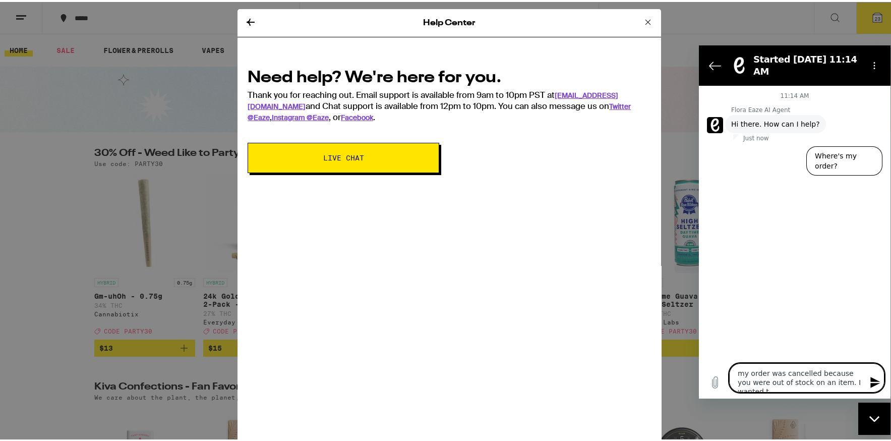
type textarea "x"
type textarea "my order was cancelled because you were out of stock on an item. I wanted to"
type textarea "x"
type textarea "my order was cancelled because you were out of stock on an item. I wanted to"
type textarea "x"
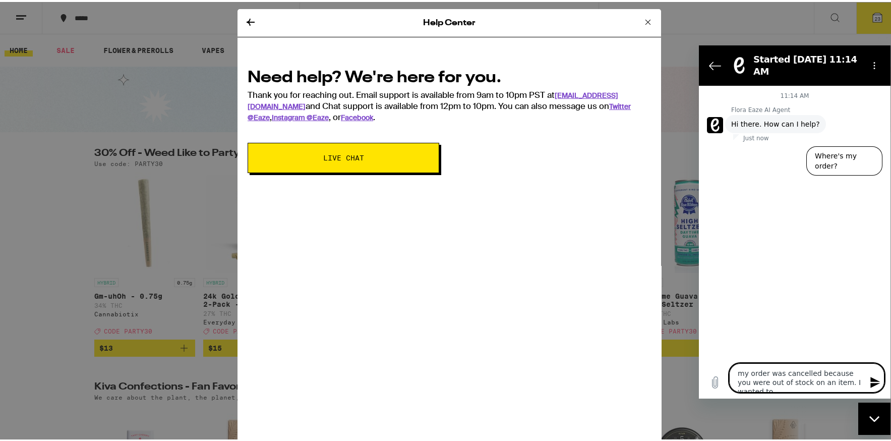
type textarea "my order was cancelled because you were out of stock on an item. I wanted to s"
type textarea "x"
type textarea "my order was cancelled because you were out of stock on an item. I wanted to se"
type textarea "x"
type textarea "my order was cancelled because you were out of stock on an item. I wanted to see"
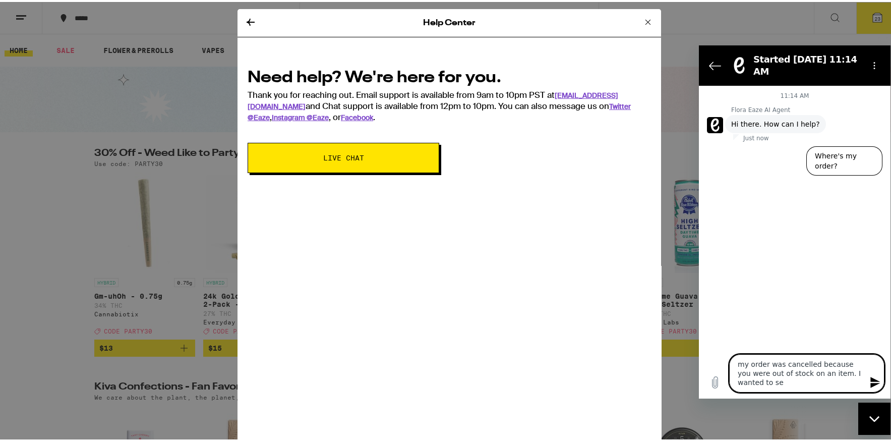
type textarea "x"
type textarea "my order was cancelled because you were out of stock on an item. I wanted to see"
type textarea "x"
type textarea "my order was cancelled because you were out of stock on an item. I wanted to se…"
type textarea "x"
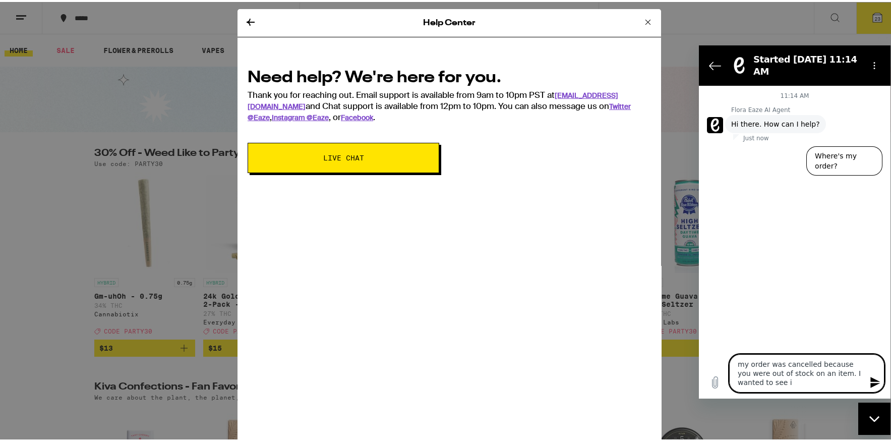
type textarea "my order was cancelled because you were out of stock on an item. I wanted to se…"
type textarea "x"
type textarea "my order was cancelled because you were out of stock on an item. I wanted to se…"
type textarea "x"
type textarea "my order was cancelled because you were out of stock on an item. I wanted to se…"
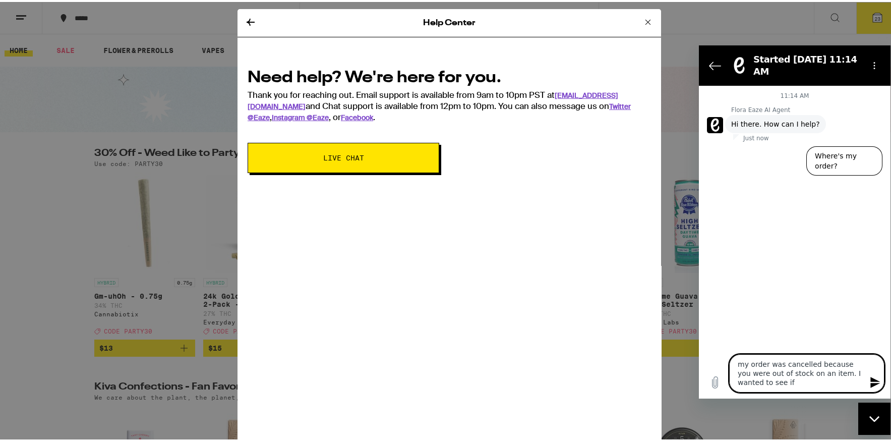
type textarea "x"
type textarea "my order was cancelled because you were out of stock on an item. I wanted to se…"
type textarea "x"
type textarea "my order was cancelled because you were out of stock on an item. I wanted to se…"
type textarea "x"
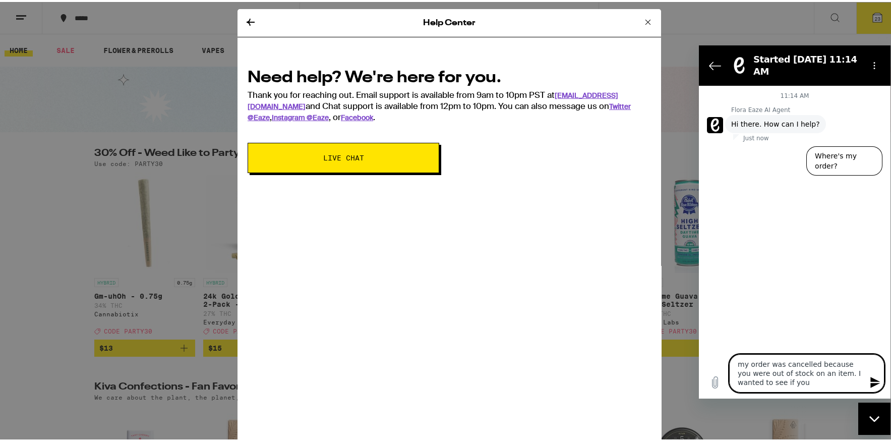
type textarea "my order was cancelled because you were out of stock on an item. I wanted to se…"
type textarea "x"
type textarea "my order was cancelled because you were out of stock on an item. I wanted to se…"
type textarea "x"
type textarea "my order was cancelled because you were out of stock on an item. I wanted to se…"
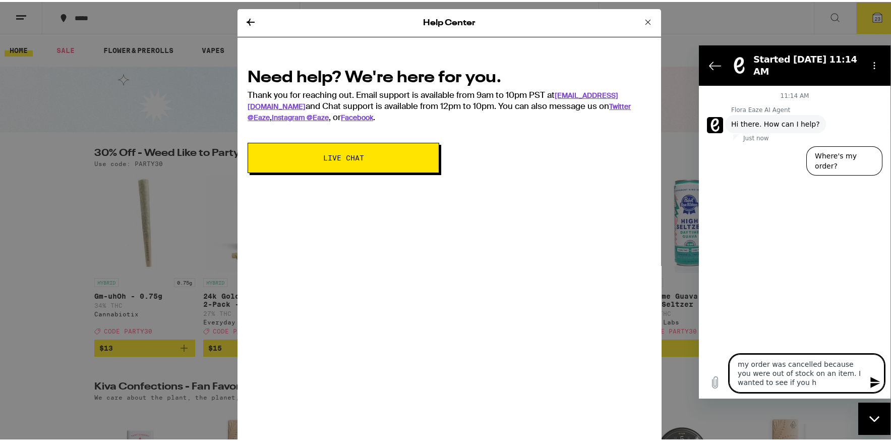
type textarea "x"
type textarea "my order was cancelled because you were out of stock on an item. I wanted to se…"
type textarea "x"
type textarea "my order was cancelled because you were out of stock on an item. I wanted to se…"
type textarea "x"
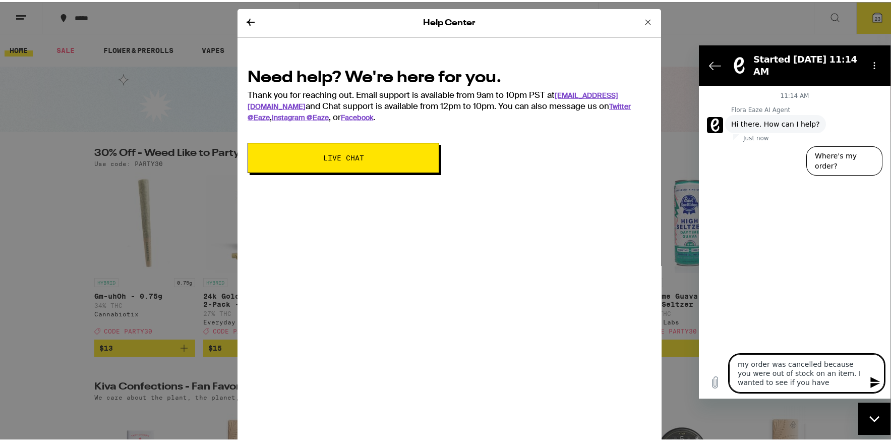
type textarea "my order was cancelled because you were out of stock on an item. I wanted to se…"
type textarea "x"
type textarea "my order was cancelled because you were out of stock on an item. I wanted to se…"
type textarea "x"
type textarea "my order was cancelled because you were out of stock on an item. I wanted to se…"
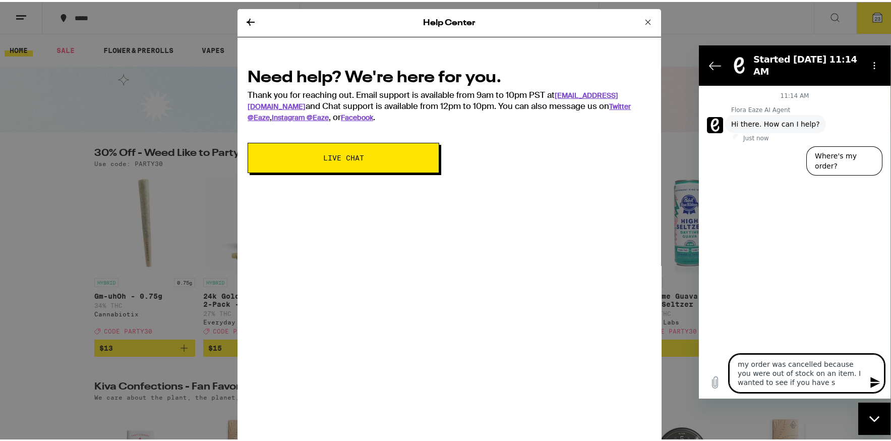
type textarea "x"
type textarea "my order was cancelled because you were out of stock on an item. I wanted to se…"
type textarea "x"
type textarea "my order was cancelled because you were out of stock on an item. I wanted to se…"
type textarea "x"
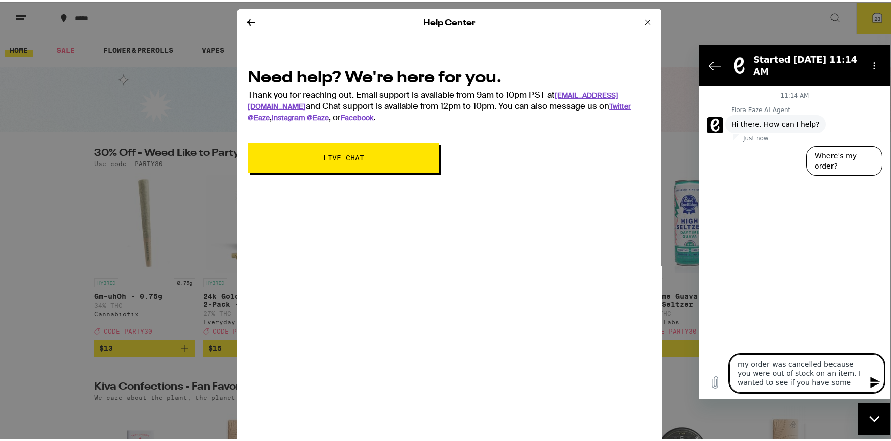
type textarea "my order was cancelled because you were out of stock on an item. I wanted to se…"
type textarea "x"
type textarea "my order was cancelled because you were out of stock on an item. I wanted to se…"
type textarea "x"
type textarea "my order was cancelled because you were out of stock on an item. I wanted to se…"
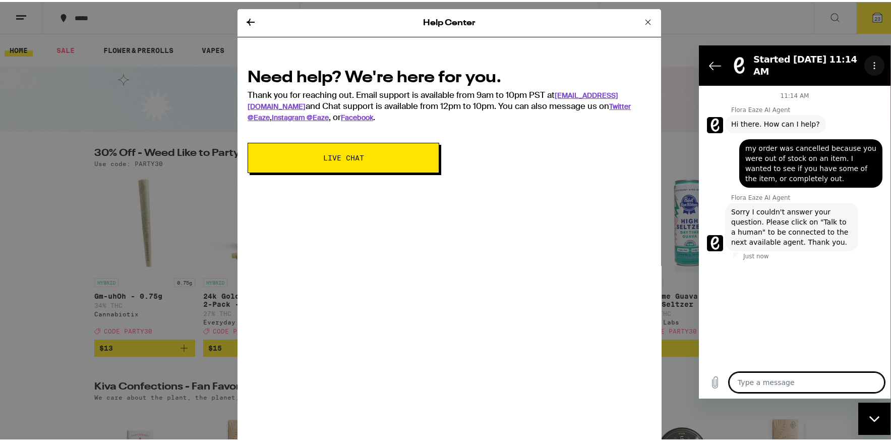
click at [876, 61] on icon "Options menu" at bounding box center [874, 65] width 8 height 8
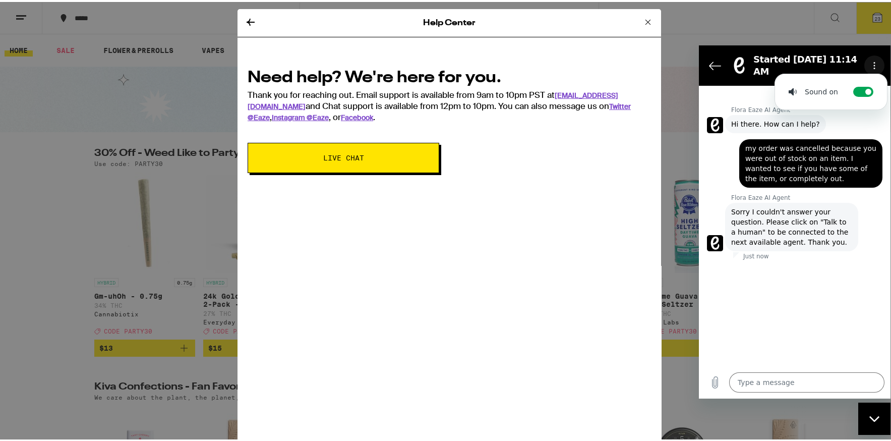
click at [876, 61] on icon "Options menu" at bounding box center [874, 65] width 8 height 8
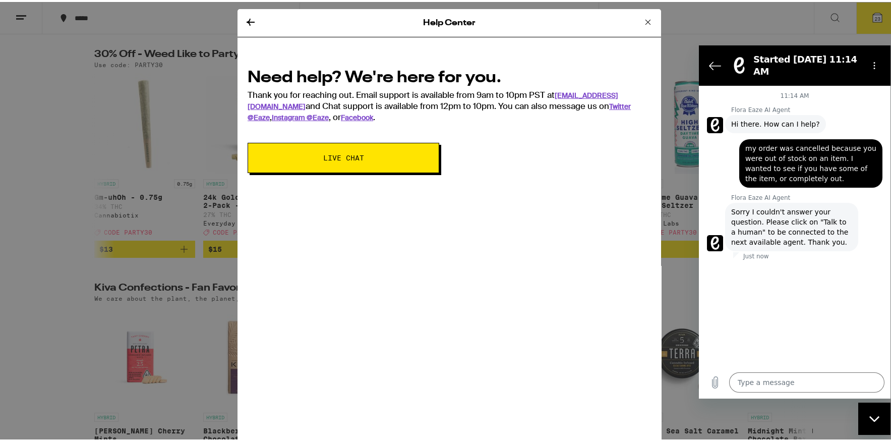
scroll to position [50, 0]
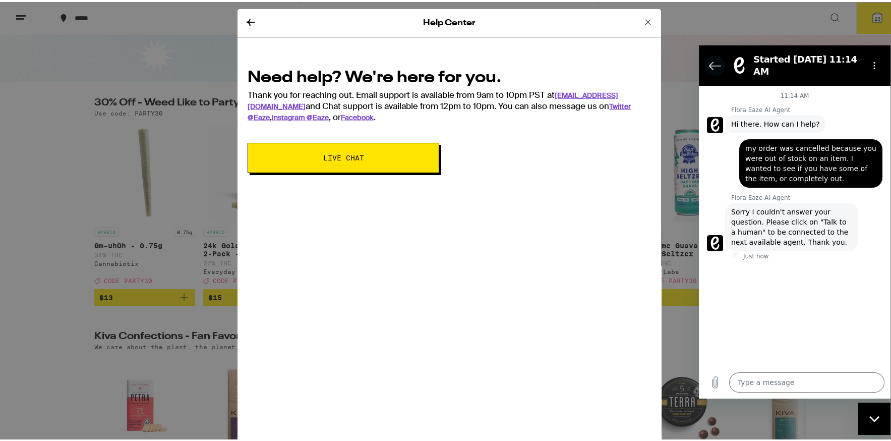
click at [709, 61] on icon "Back to the conversation list" at bounding box center [715, 65] width 12 height 12
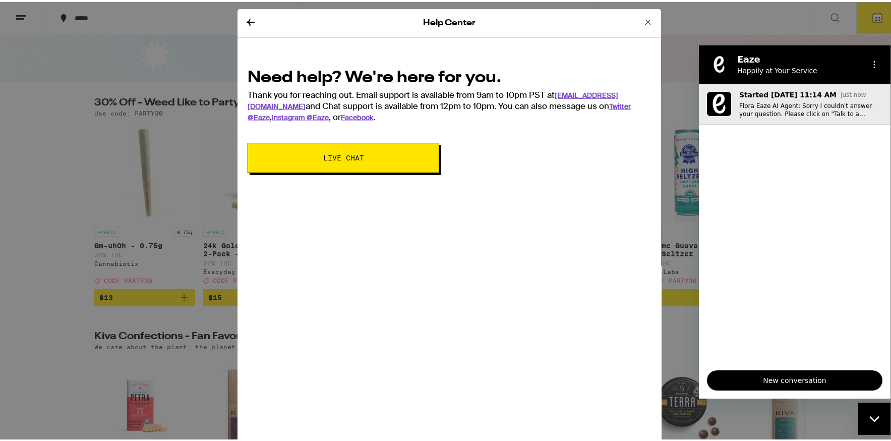
click at [819, 103] on p "Flora Eaze AI Agent: Sorry I couldn't answer your question. Please click on "Ta…" at bounding box center [810, 109] width 143 height 16
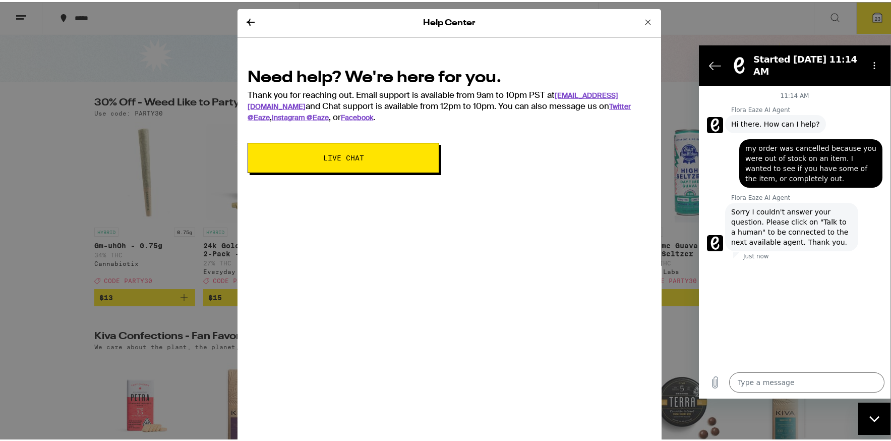
click at [801, 212] on span "Sorry I couldn't answer your question. Please click on "Talk to a human" to be …" at bounding box center [791, 226] width 121 height 40
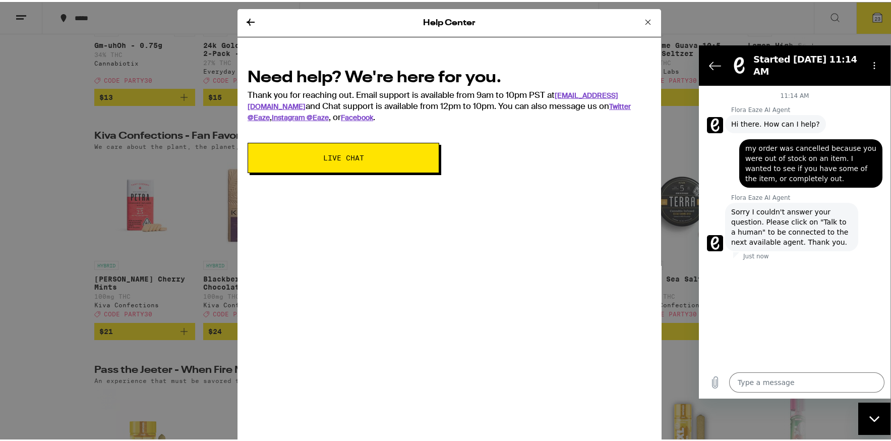
scroll to position [202, 0]
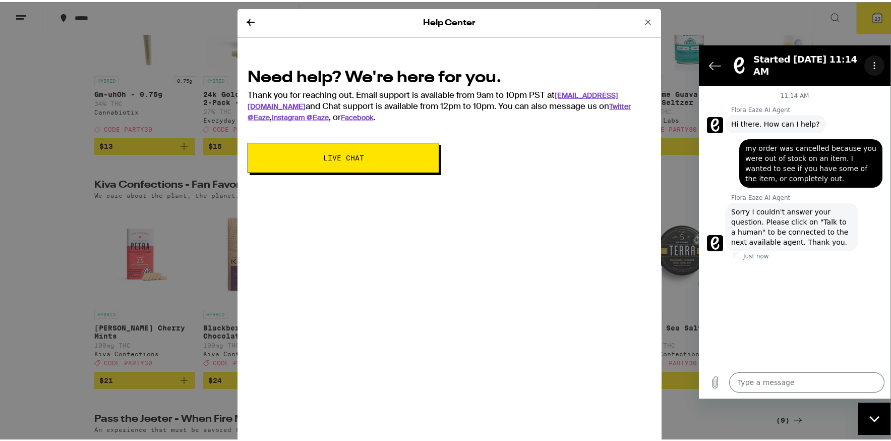
click at [873, 62] on icon "Options menu" at bounding box center [874, 65] width 8 height 8
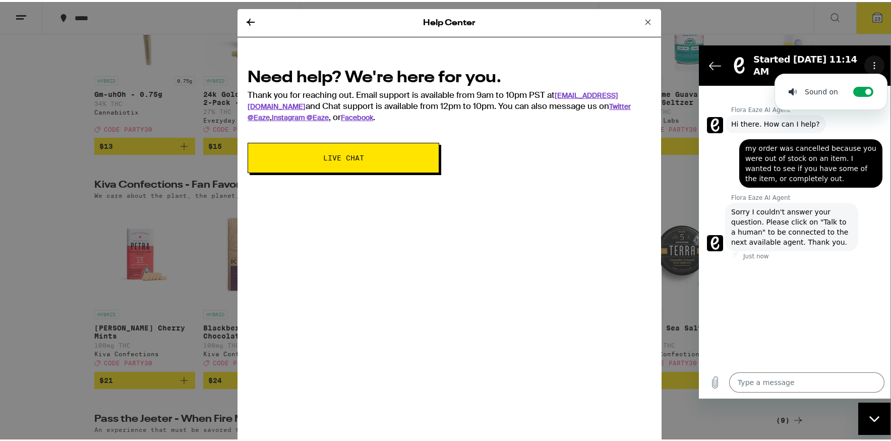
click at [873, 62] on icon "Options menu" at bounding box center [874, 65] width 8 height 8
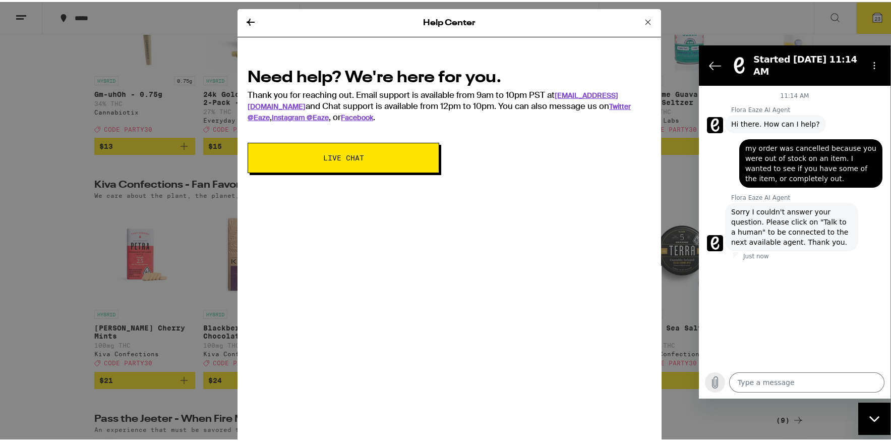
click at [716, 378] on icon "Upload file" at bounding box center [715, 382] width 12 height 12
click at [710, 59] on icon "Back to the conversation list" at bounding box center [715, 65] width 12 height 12
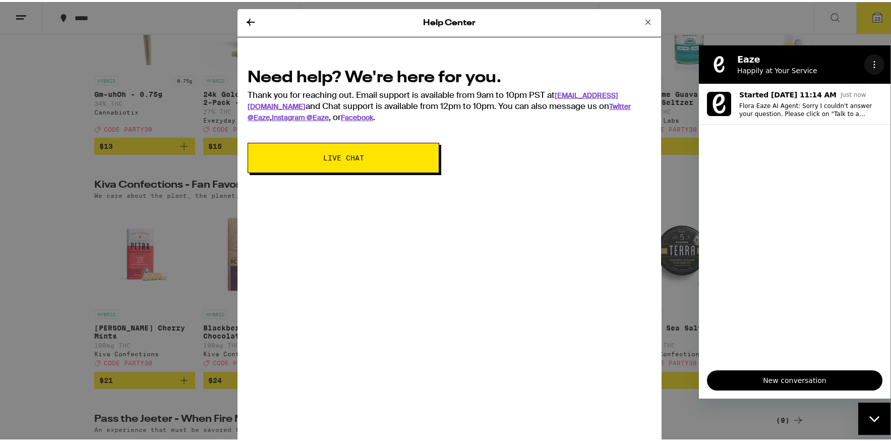
click at [877, 65] on icon "Options menu" at bounding box center [874, 64] width 8 height 8
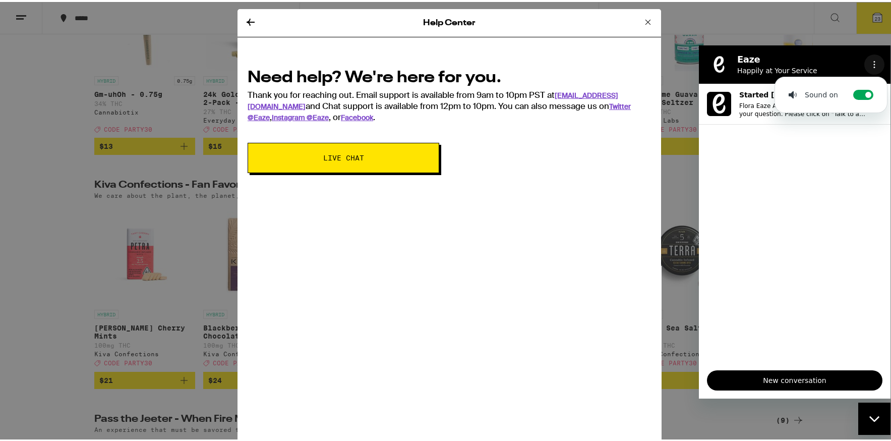
click at [877, 65] on icon "Options menu" at bounding box center [874, 64] width 8 height 8
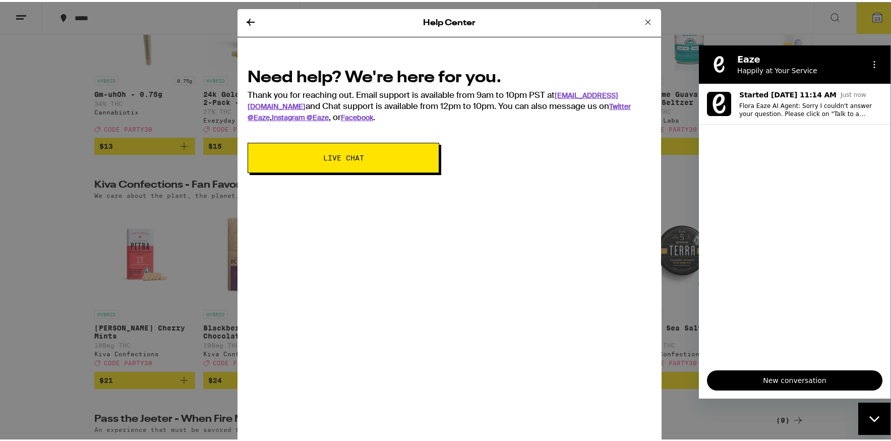
click at [642, 22] on icon at bounding box center [648, 20] width 12 height 12
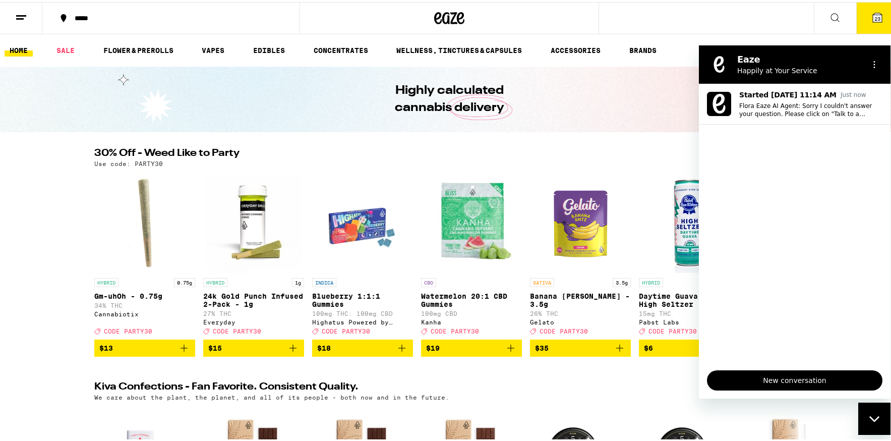
click at [874, 16] on span "23" at bounding box center [877, 17] width 6 height 6
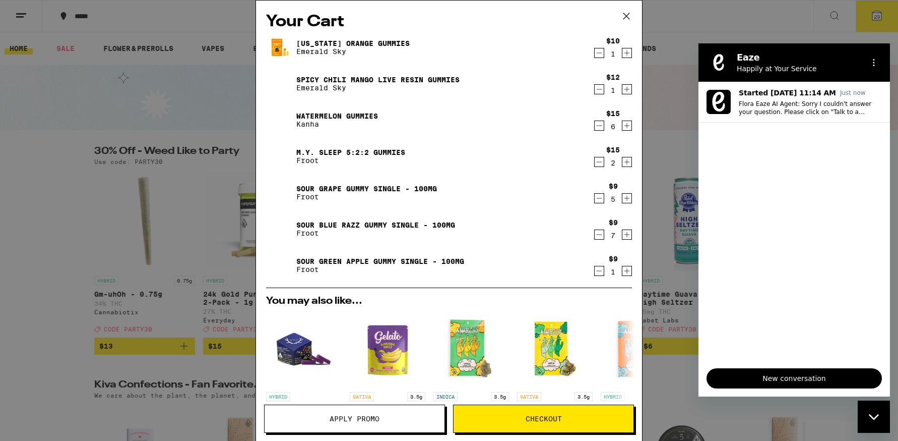
click at [394, 224] on link "Sour Blue Razz Gummy Single - 100mg" at bounding box center [375, 225] width 159 height 8
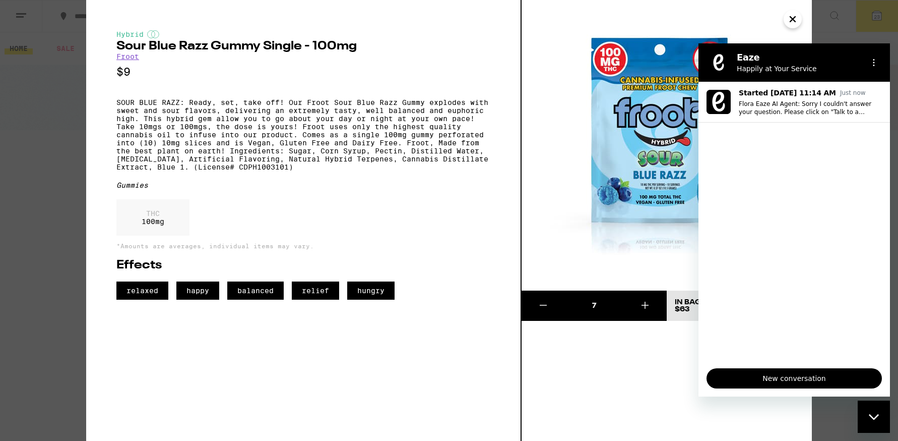
click at [790, 21] on icon "Close" at bounding box center [793, 19] width 12 height 15
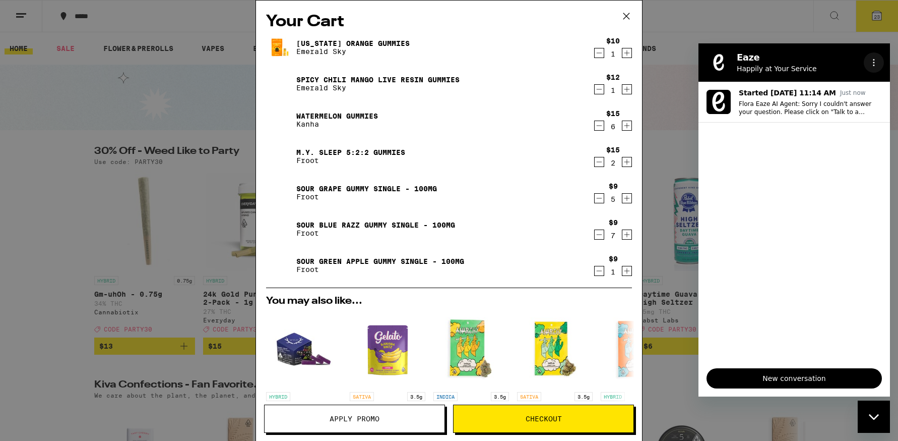
click at [877, 65] on icon "Options menu" at bounding box center [874, 62] width 8 height 8
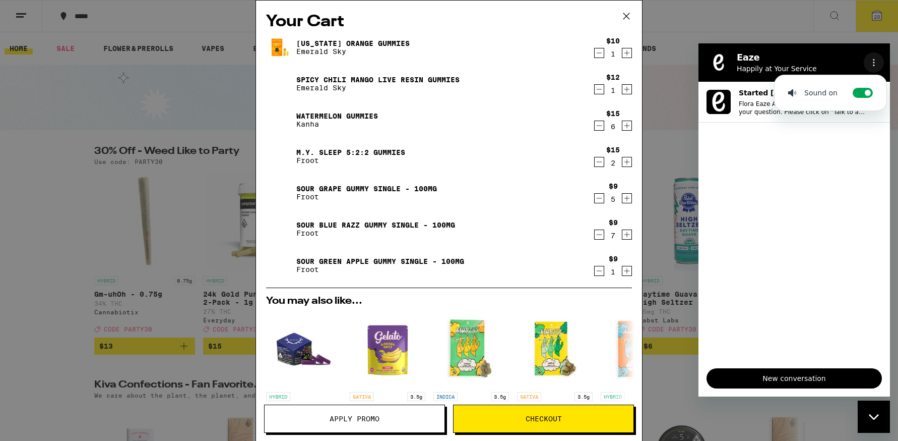
click at [877, 65] on icon "Options menu" at bounding box center [874, 62] width 8 height 8
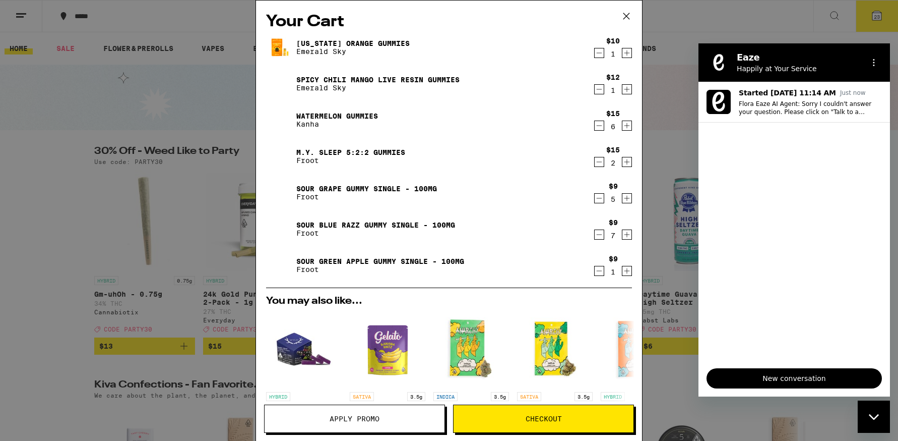
click at [773, 61] on h2 "Eaze" at bounding box center [798, 57] width 123 height 12
click at [535, 19] on h2 "Your Cart" at bounding box center [449, 22] width 366 height 23
click at [740, 13] on div "Your Cart [US_STATE] Orange Gummies Emerald Sky $10 1 Spicy Chili Mango Live Re…" at bounding box center [449, 220] width 898 height 441
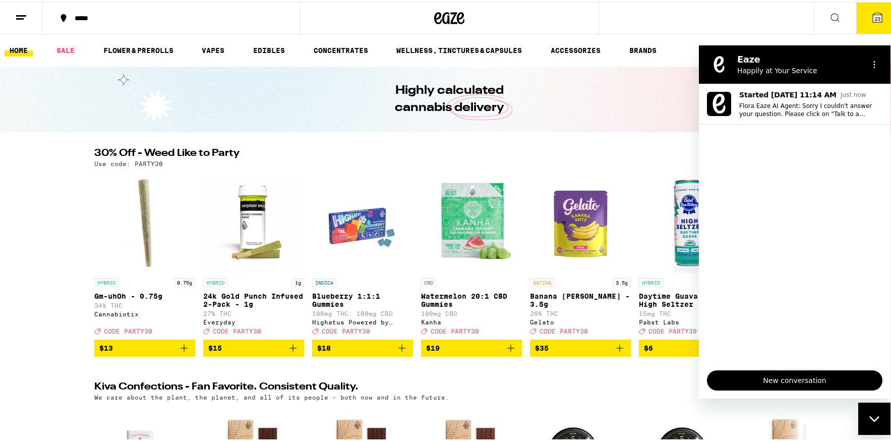
click at [874, 419] on icon "Close messaging window" at bounding box center [874, 418] width 11 height 7
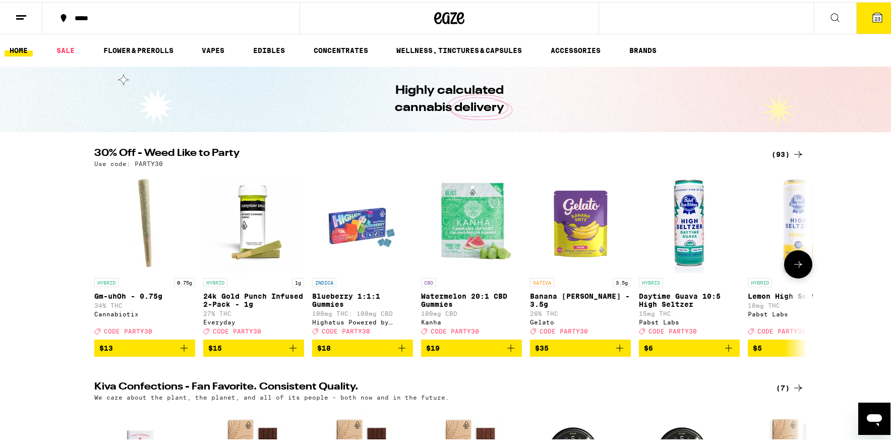
click at [792, 268] on icon at bounding box center [798, 262] width 12 height 12
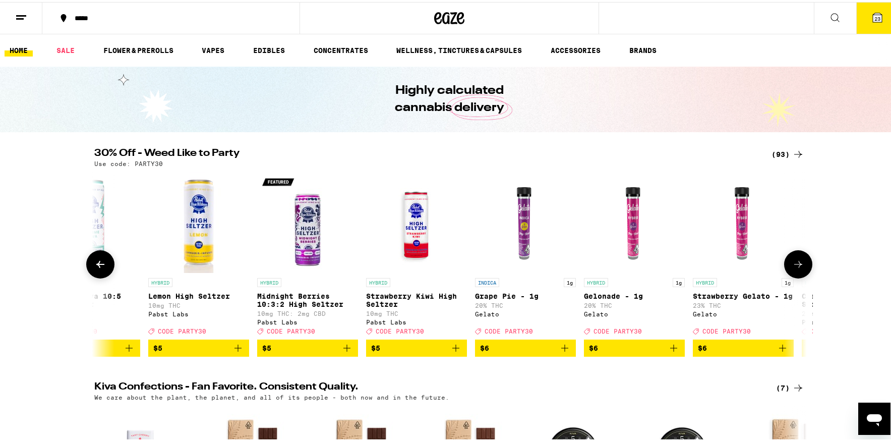
scroll to position [0, 600]
click at [792, 268] on icon at bounding box center [798, 262] width 12 height 12
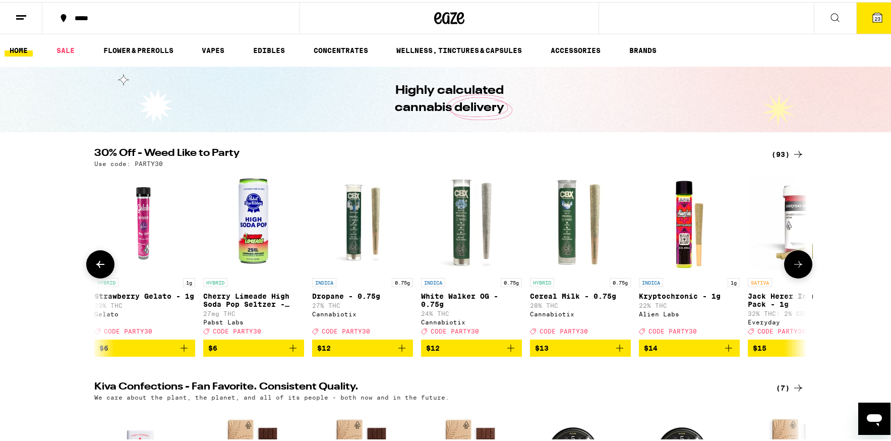
scroll to position [0, 1200]
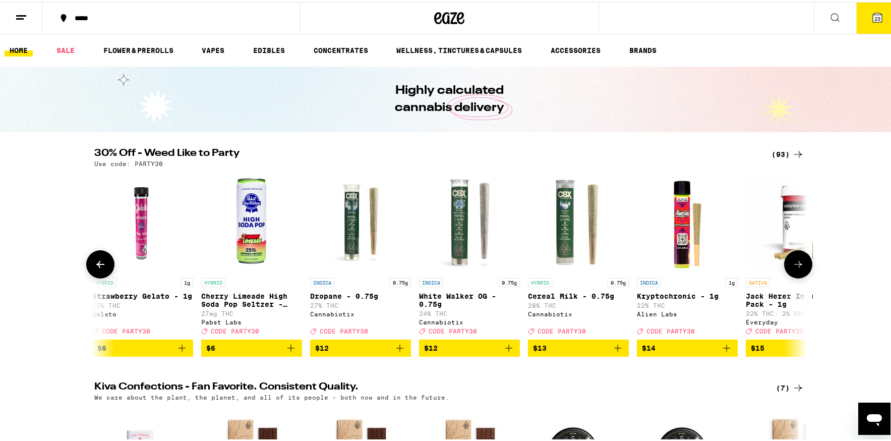
click at [792, 268] on icon at bounding box center [798, 262] width 12 height 12
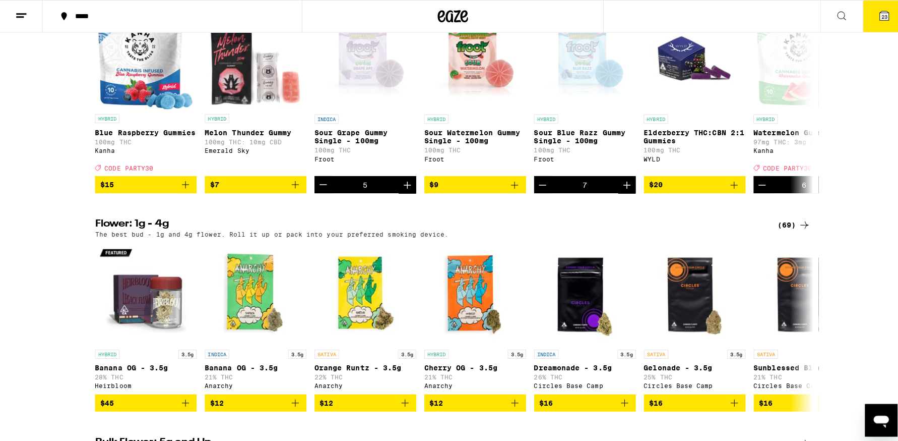
scroll to position [857, 0]
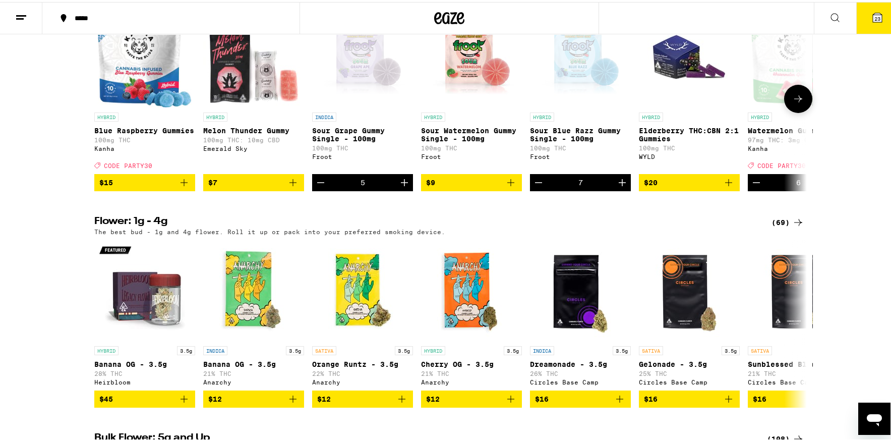
click at [566, 141] on p "Sour Blue Razz Gummy Single - 100mg" at bounding box center [580, 133] width 101 height 16
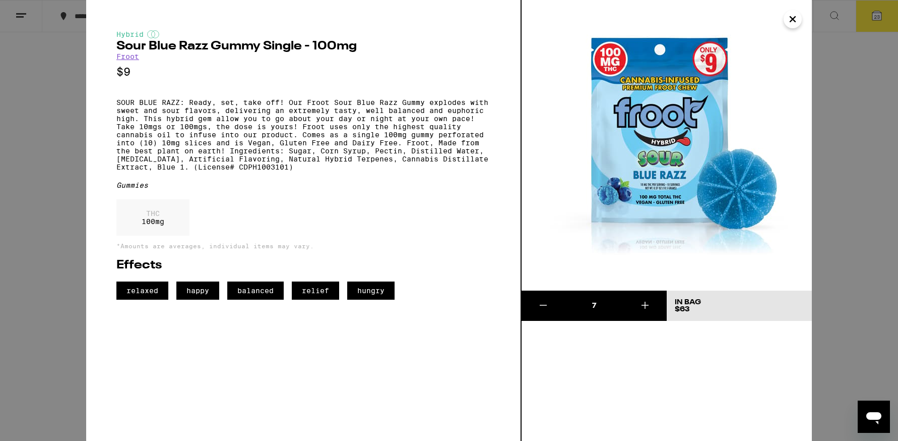
click at [793, 21] on icon "Close" at bounding box center [793, 19] width 12 height 15
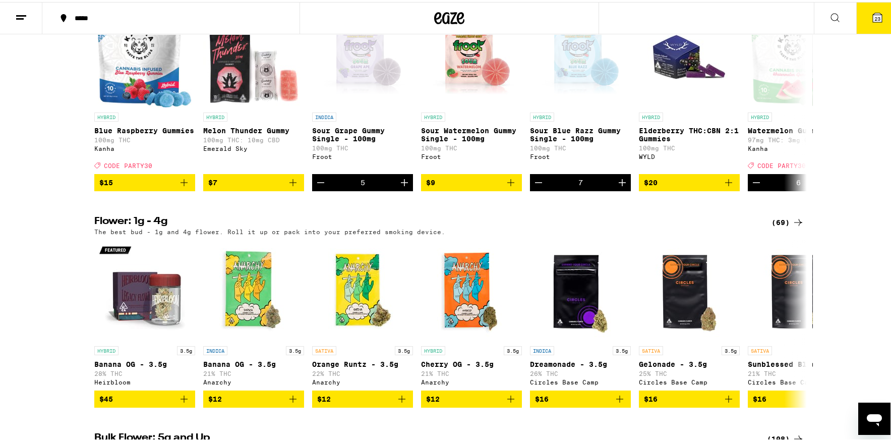
click at [874, 20] on span "23" at bounding box center [877, 17] width 6 height 6
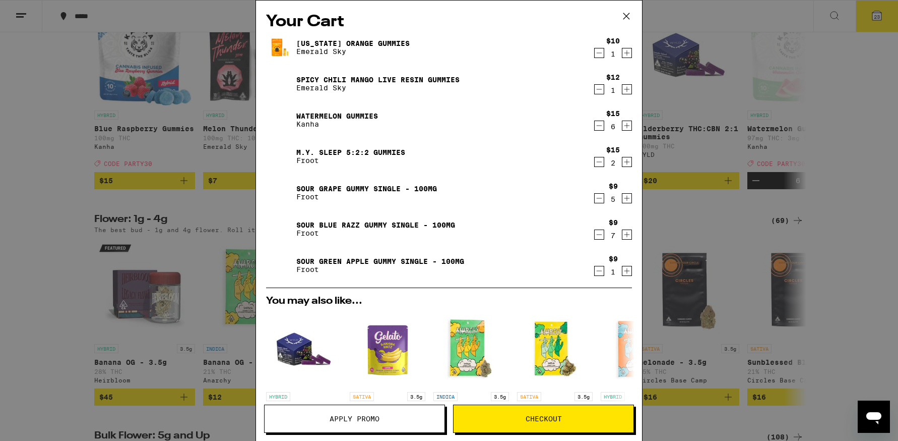
click at [623, 126] on icon "Increment" at bounding box center [627, 125] width 9 height 12
click at [628, 16] on icon at bounding box center [626, 16] width 15 height 15
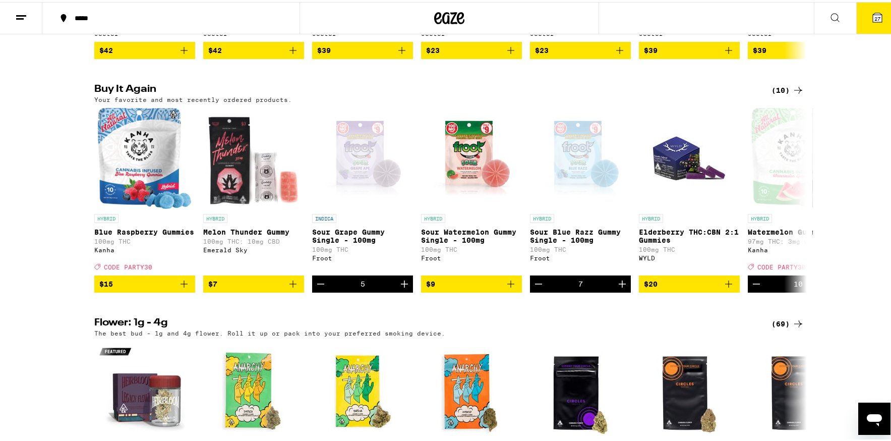
scroll to position [605, 0]
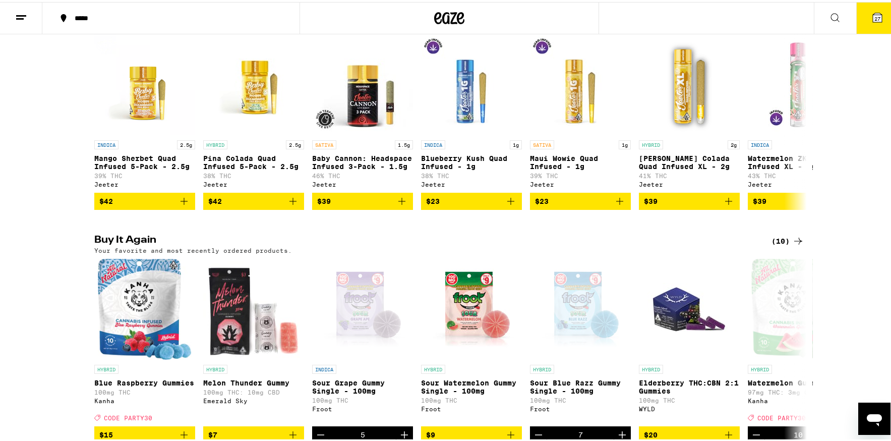
click at [819, 10] on button at bounding box center [835, 17] width 42 height 32
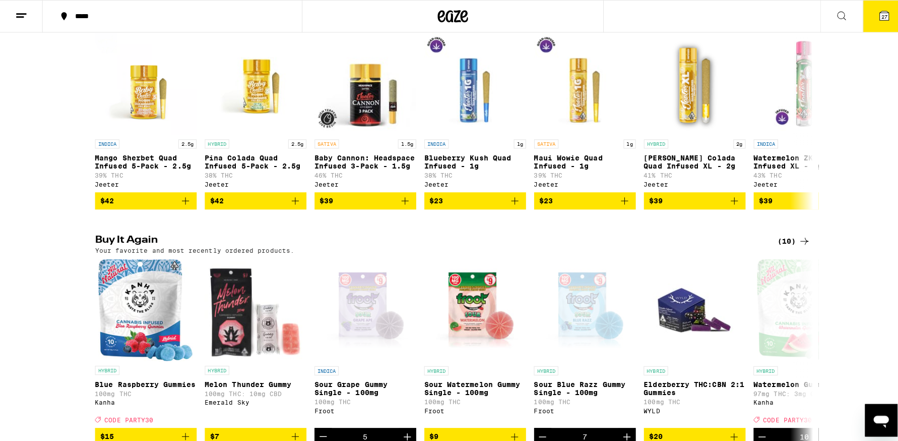
scroll to position [0, 0]
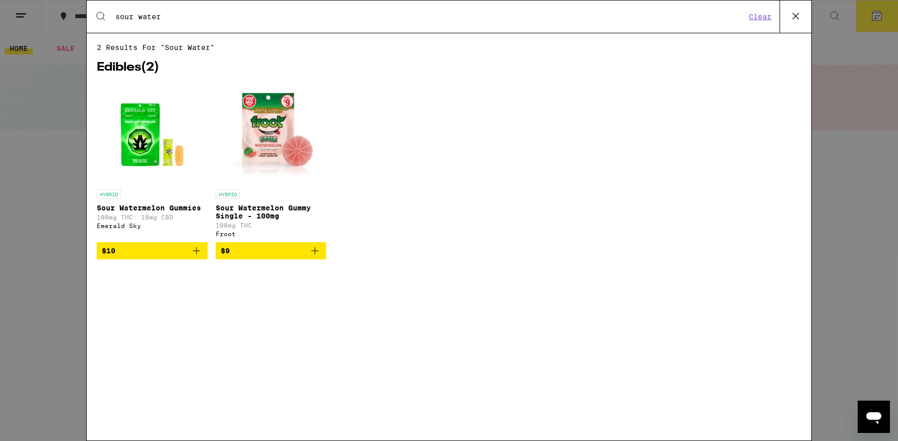
click at [315, 256] on icon "Add to bag" at bounding box center [315, 250] width 12 height 12
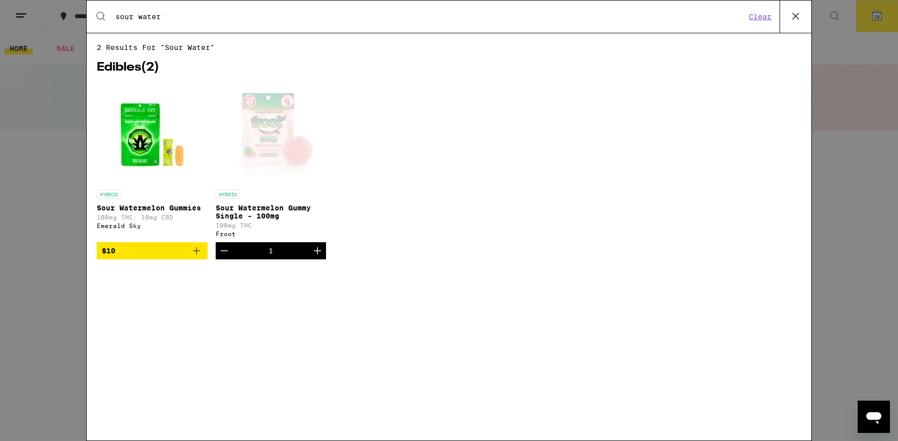
click at [315, 256] on icon "Increment" at bounding box center [318, 250] width 12 height 12
click at [879, 15] on div "Search for Products sour water Clear 2 results for "sour water" Edibles ( 2 ) H…" at bounding box center [449, 220] width 898 height 441
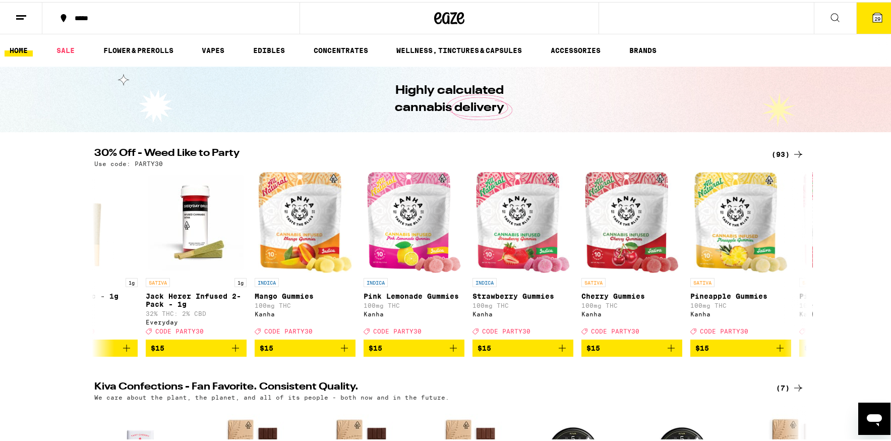
click at [874, 15] on span "29" at bounding box center [877, 17] width 6 height 6
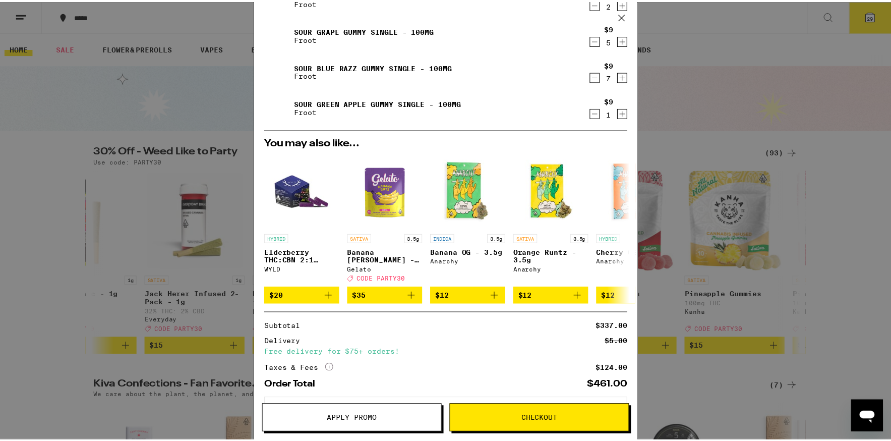
scroll to position [192, 0]
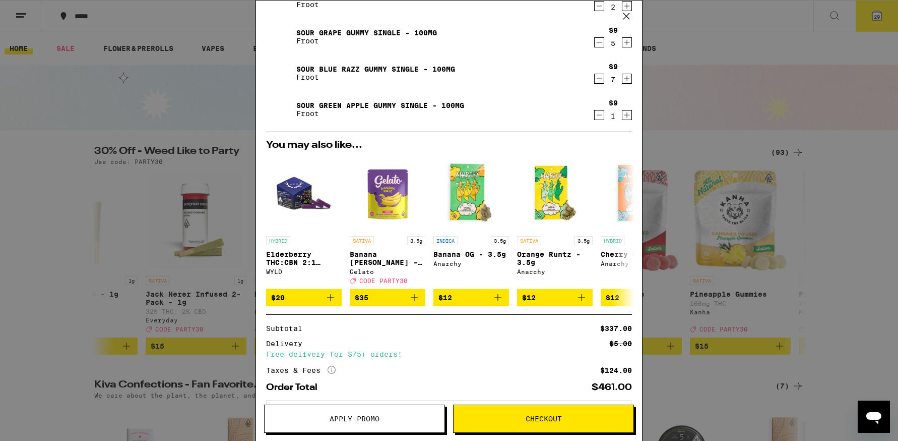
click at [630, 14] on icon at bounding box center [626, 16] width 15 height 15
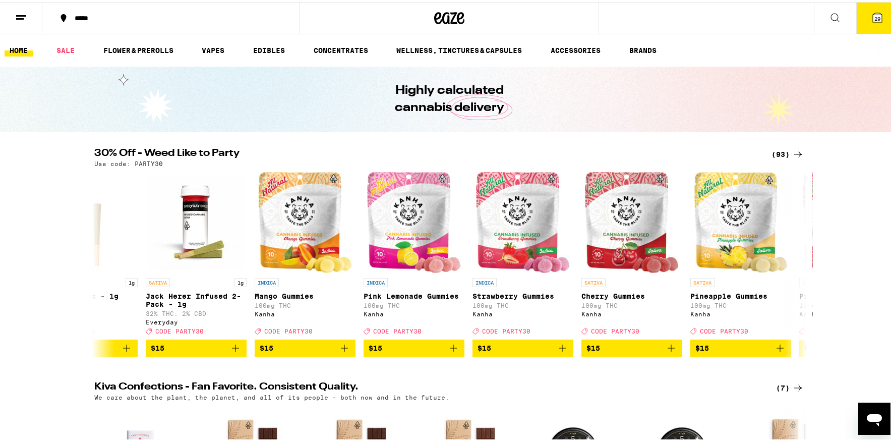
click at [829, 12] on icon at bounding box center [835, 16] width 12 height 12
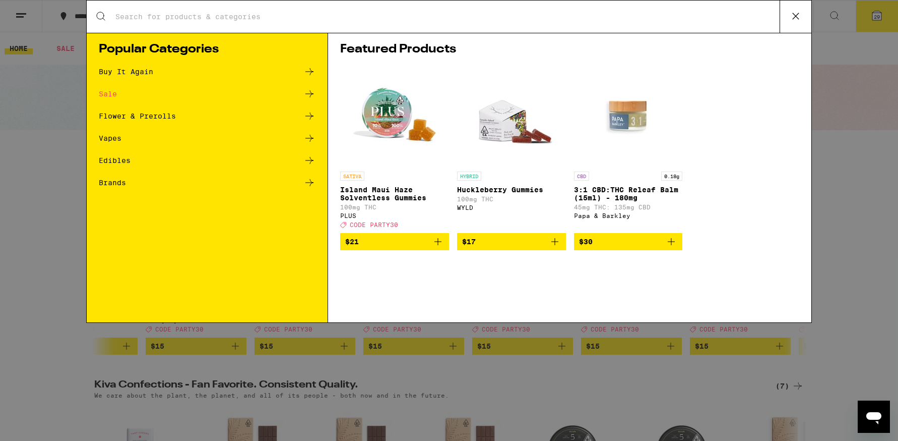
click at [286, 18] on input "Search for Products" at bounding box center [447, 16] width 665 height 9
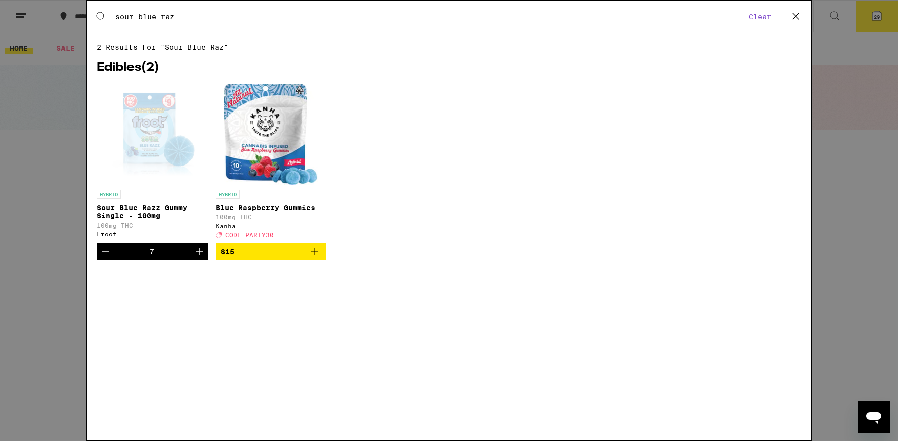
click at [149, 138] on div "Open page for Sour Blue Razz Gummy Single - 100mg from Froot" at bounding box center [152, 134] width 111 height 101
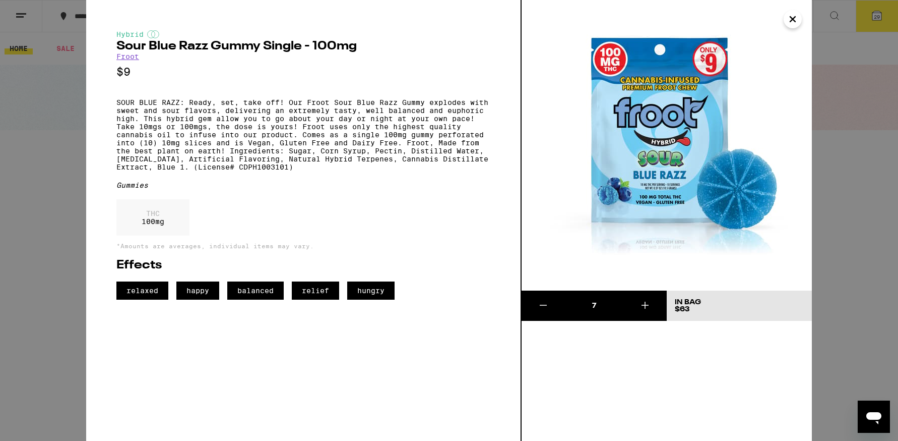
click at [279, 22] on div "Hybrid Sour Blue Razz Gummy Single - 100mg Froot $9 SOUR BLUE RAZZ: Ready, set,…" at bounding box center [304, 220] width 436 height 441
click at [790, 19] on icon "Close" at bounding box center [793, 19] width 12 height 15
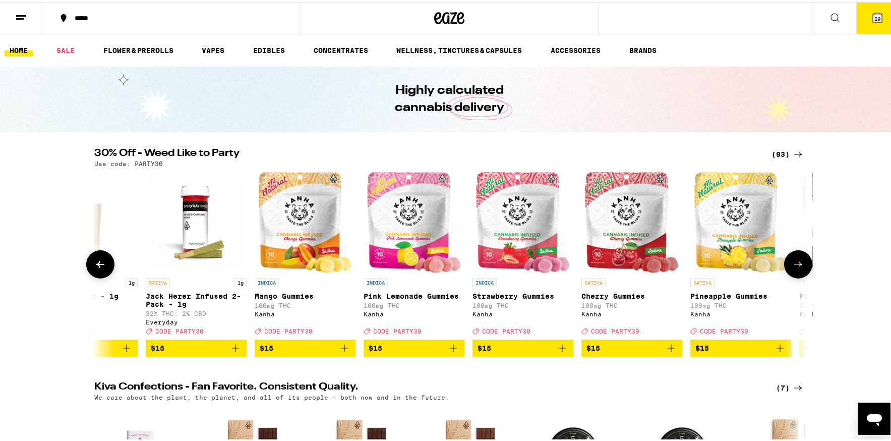
click at [725, 226] on img "Open page for Pineapple Gummies from Kanha" at bounding box center [741, 220] width 94 height 101
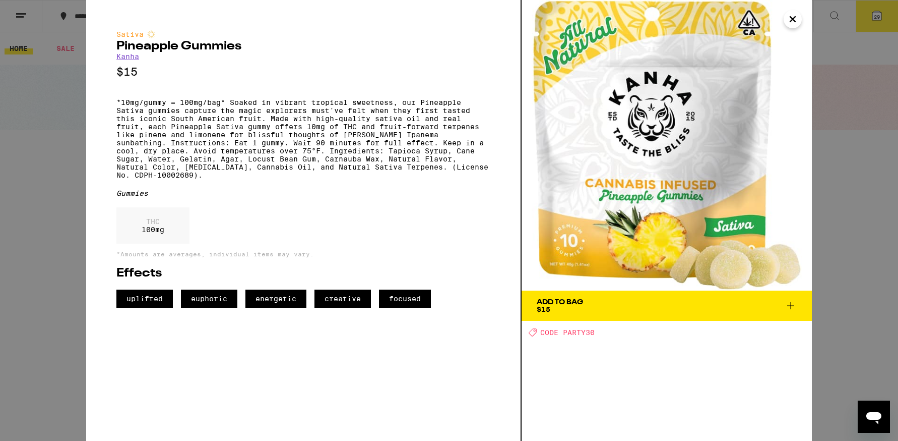
click at [793, 19] on icon "Close" at bounding box center [792, 19] width 5 height 5
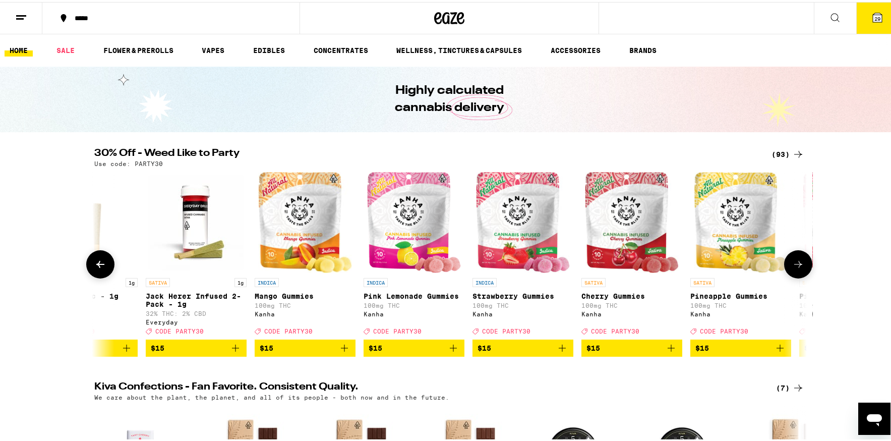
click at [631, 248] on img "Open page for Cherry Gummies from Kanha" at bounding box center [632, 220] width 94 height 101
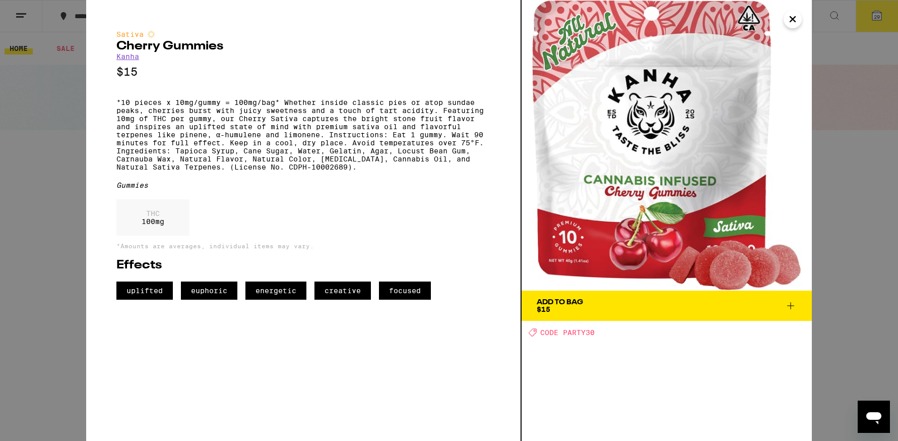
click at [791, 16] on icon "Close" at bounding box center [793, 19] width 12 height 15
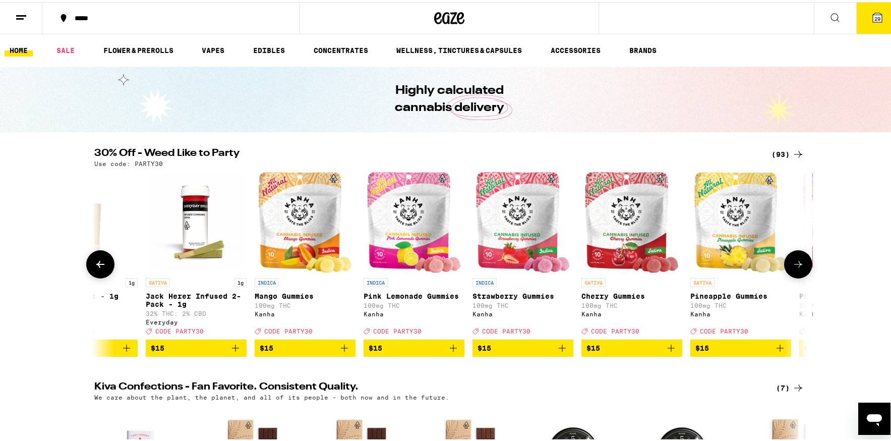
click at [428, 213] on img "Open page for Pink Lemonade Gummies from Kanha" at bounding box center [414, 220] width 94 height 101
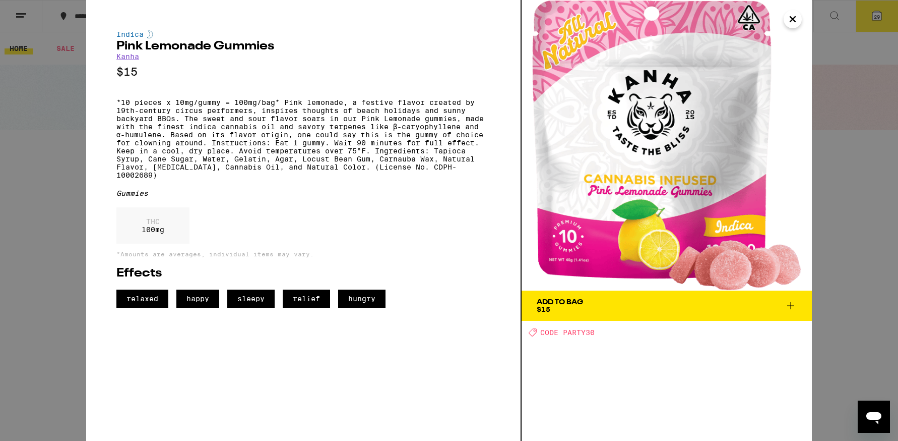
click at [791, 20] on icon "Close" at bounding box center [793, 19] width 12 height 15
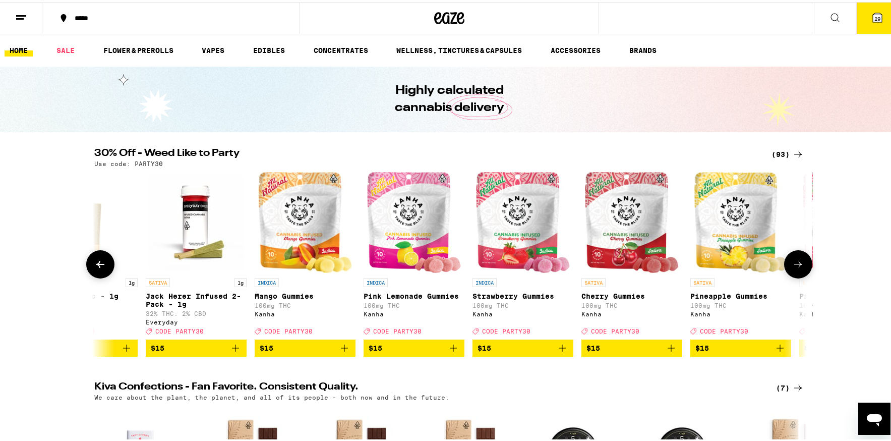
click at [804, 267] on button at bounding box center [798, 262] width 28 height 28
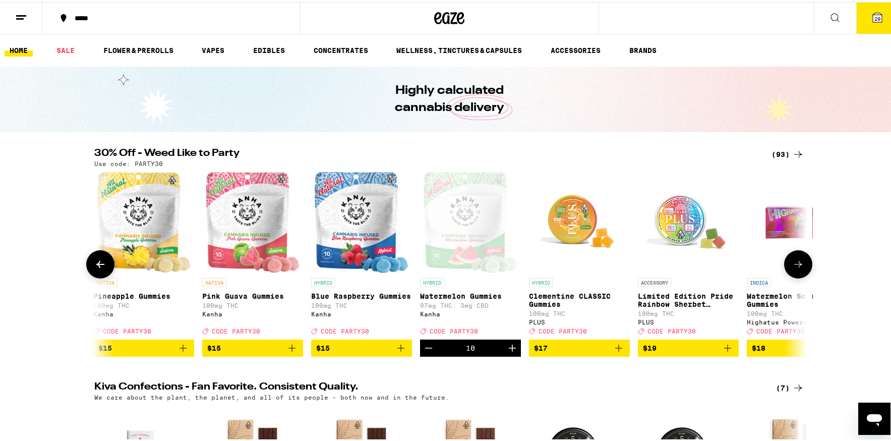
scroll to position [0, 2400]
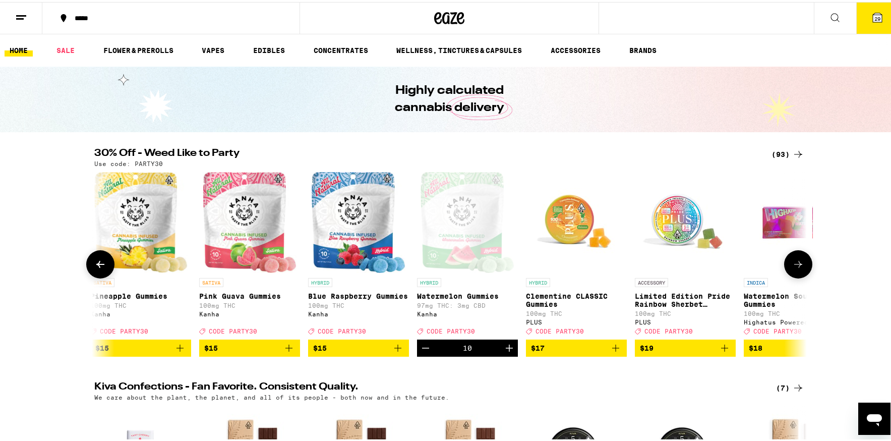
click at [345, 218] on img "Open page for Blue Raspberry Gummies from Kanha" at bounding box center [359, 220] width 94 height 101
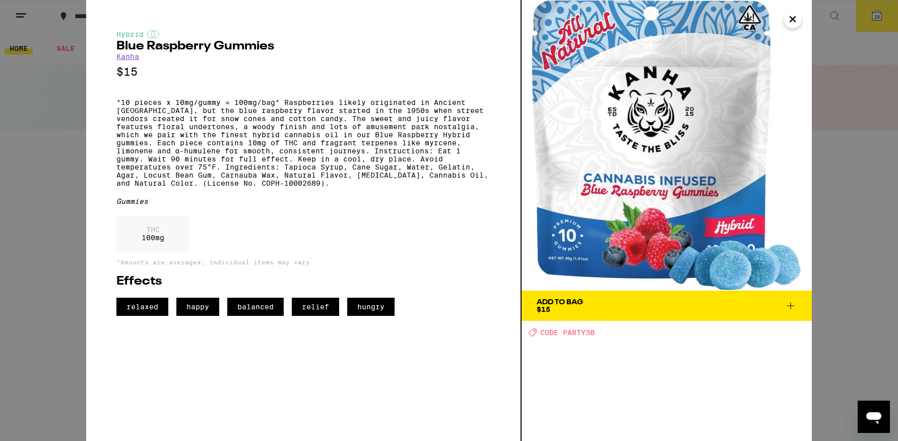
click at [792, 303] on icon at bounding box center [791, 305] width 12 height 12
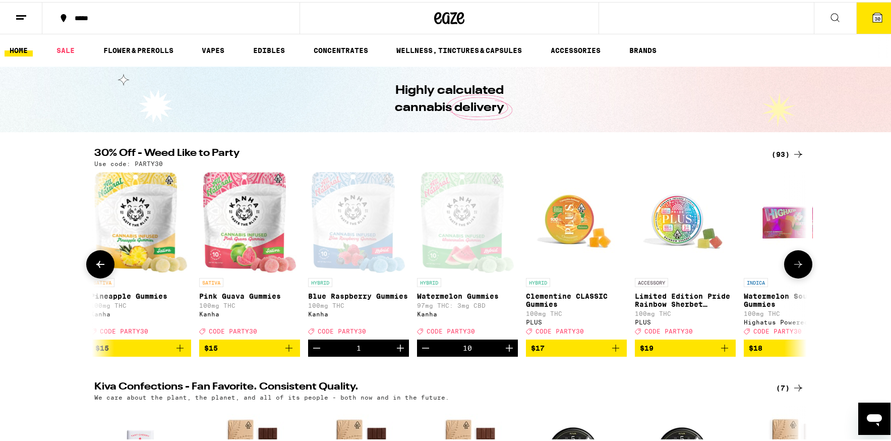
click at [399, 352] on icon "Increment" at bounding box center [400, 346] width 12 height 12
click at [877, 17] on button "34" at bounding box center [877, 16] width 42 height 31
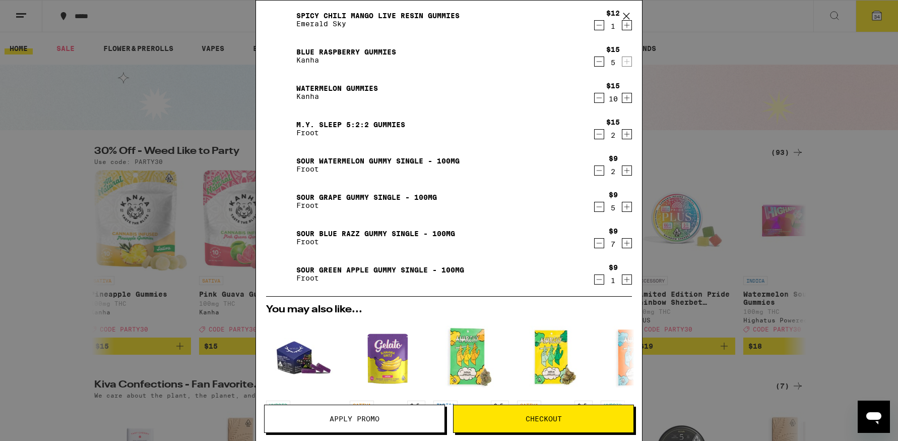
scroll to position [27, 0]
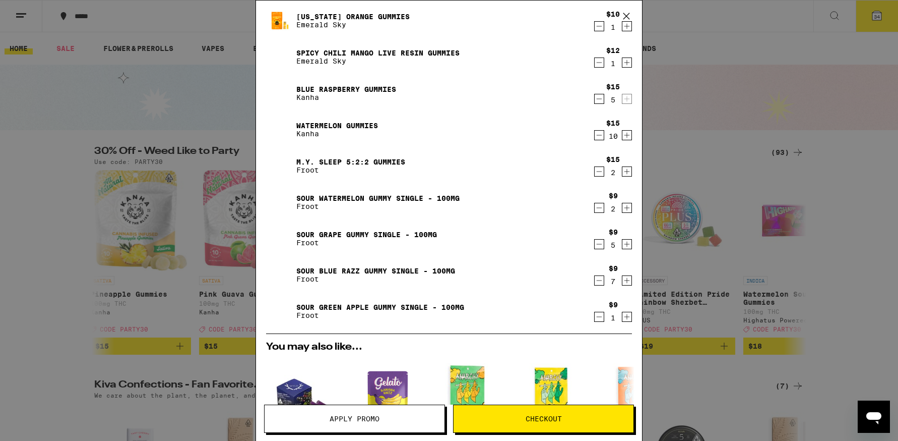
click at [623, 279] on icon "Increment" at bounding box center [627, 280] width 9 height 12
click at [595, 101] on icon "Decrement" at bounding box center [599, 99] width 9 height 12
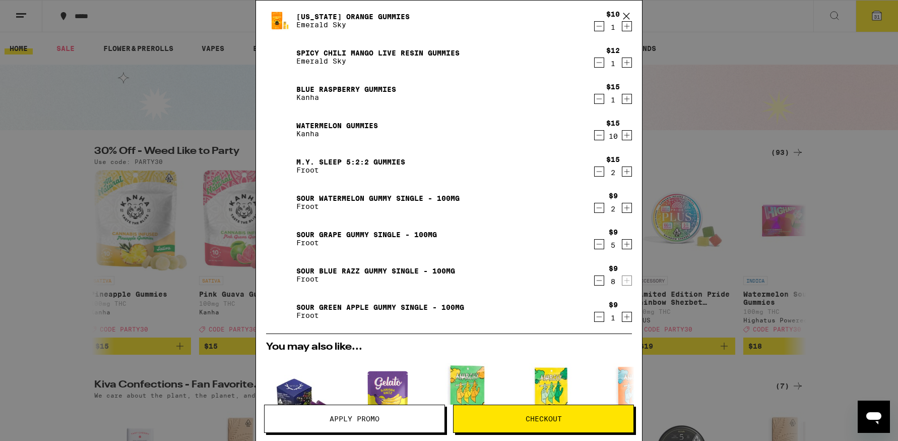
click at [623, 99] on icon "Increment" at bounding box center [627, 99] width 9 height 12
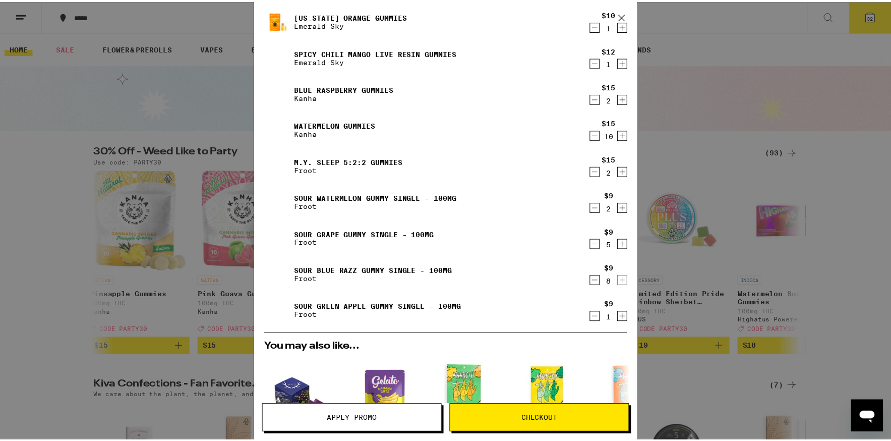
scroll to position [279, 0]
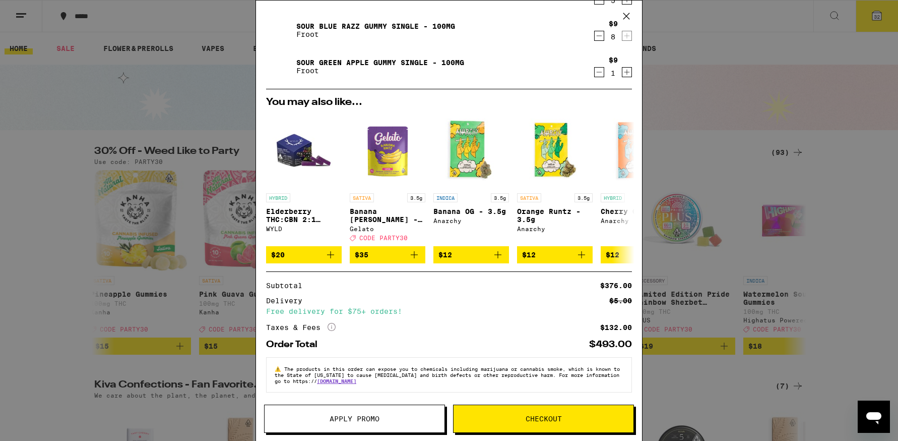
click at [335, 413] on button "Apply Promo" at bounding box center [354, 418] width 181 height 28
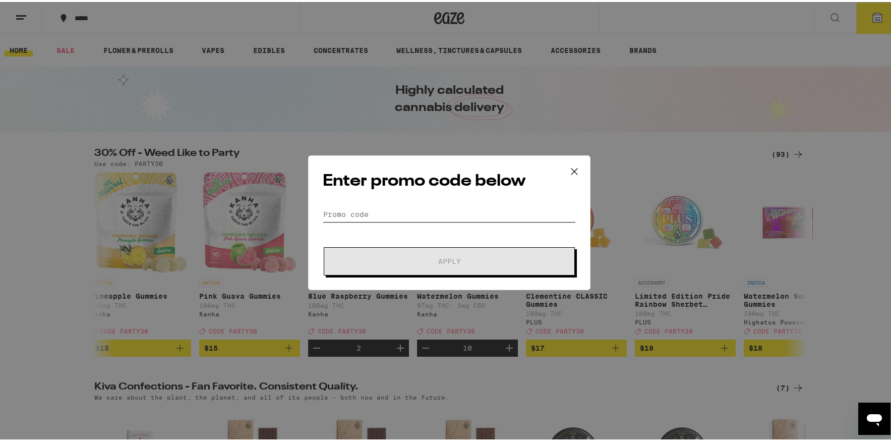
click at [373, 212] on input "Promo Code" at bounding box center [449, 212] width 253 height 15
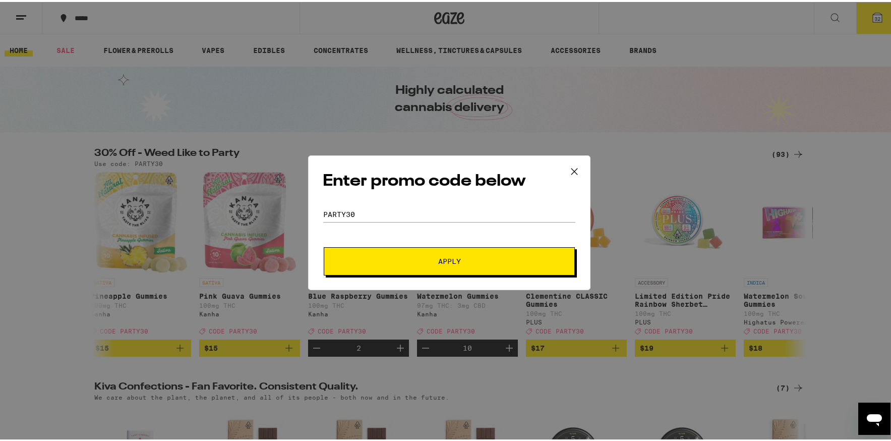
click at [425, 264] on button "Apply" at bounding box center [449, 259] width 251 height 28
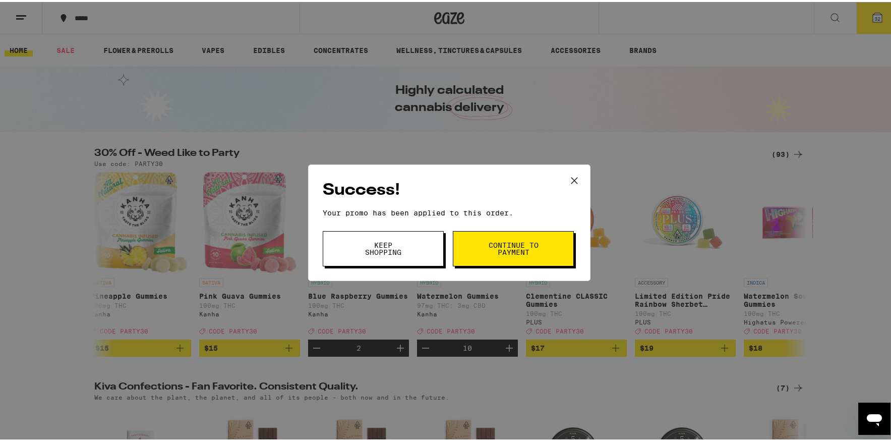
click at [398, 254] on span "Keep Shopping" at bounding box center [382, 246] width 51 height 14
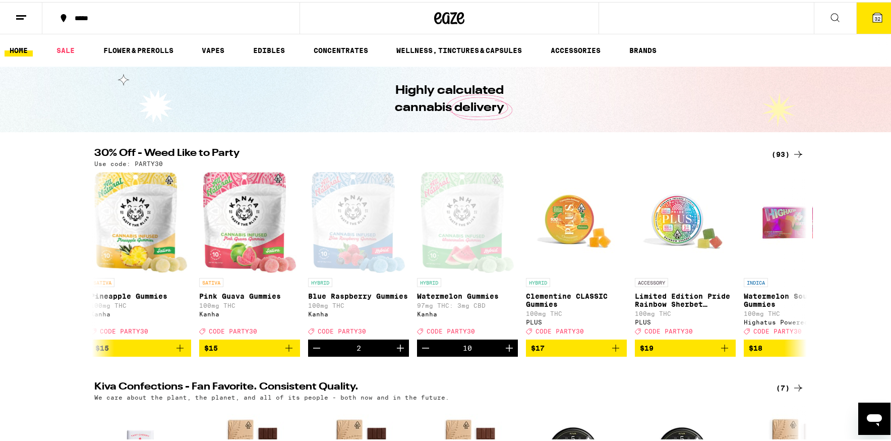
click at [874, 14] on span "32" at bounding box center [877, 17] width 6 height 6
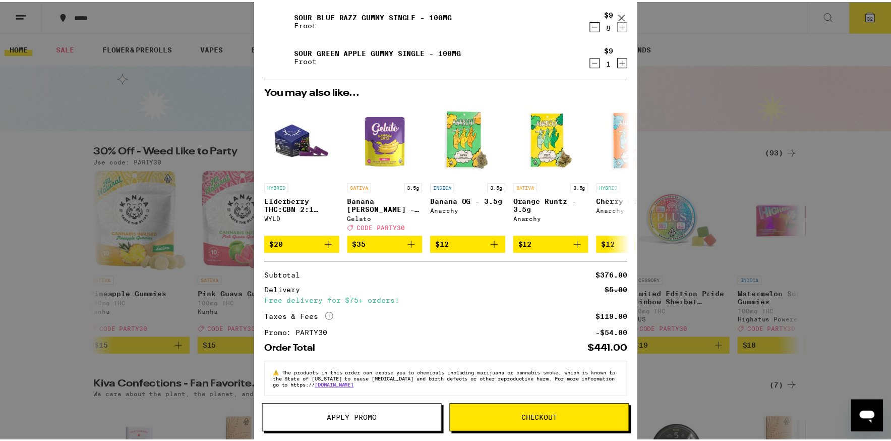
scroll to position [294, 0]
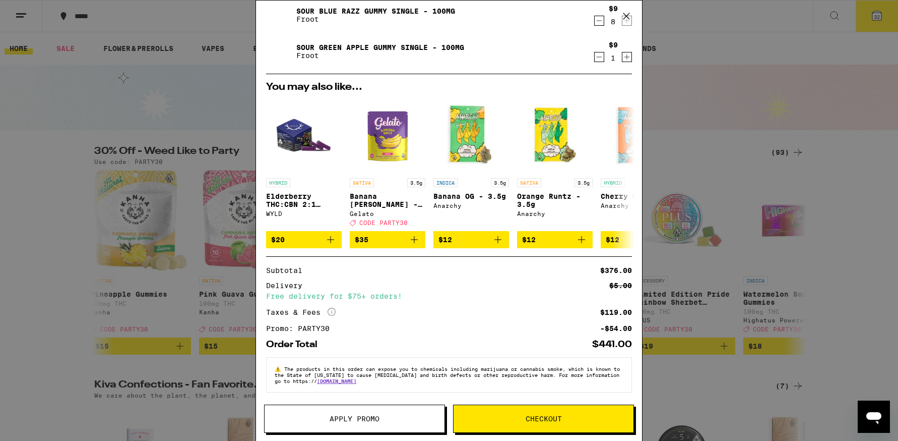
click at [535, 416] on span "Checkout" at bounding box center [544, 418] width 36 height 7
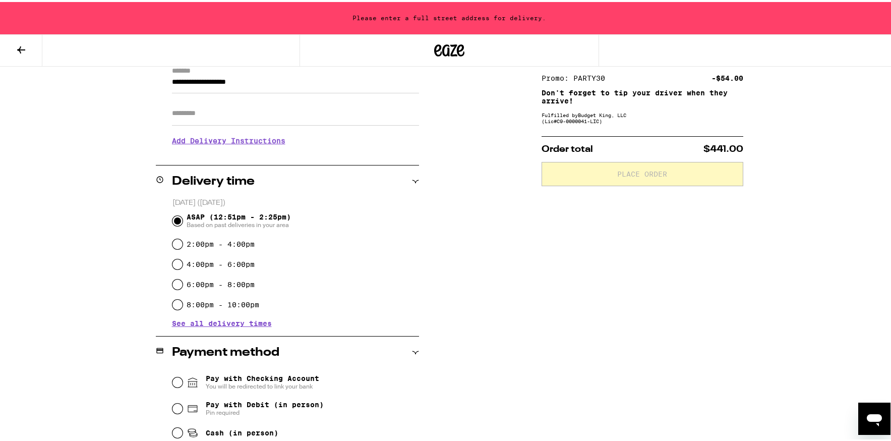
scroll to position [202, 0]
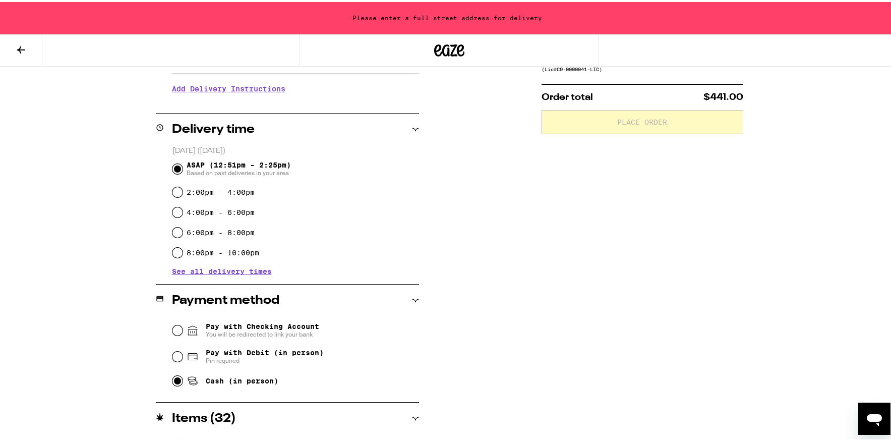
click at [177, 384] on input "Cash (in person)" at bounding box center [177, 379] width 10 height 10
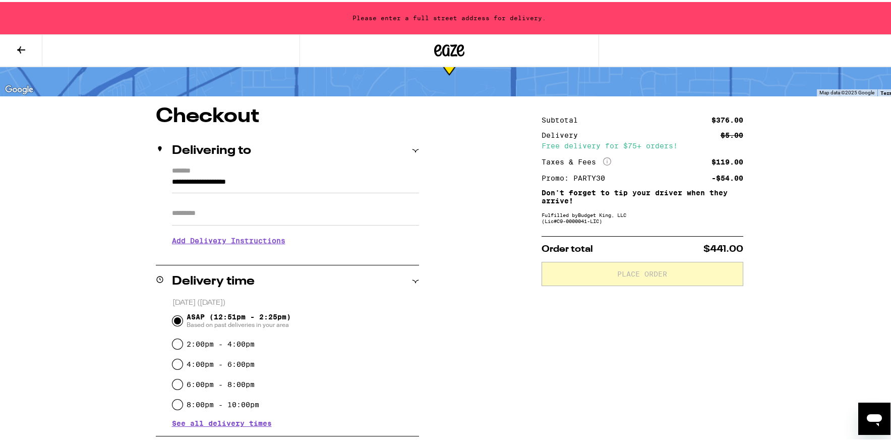
scroll to position [50, 0]
click at [287, 174] on input "**********" at bounding box center [295, 181] width 247 height 17
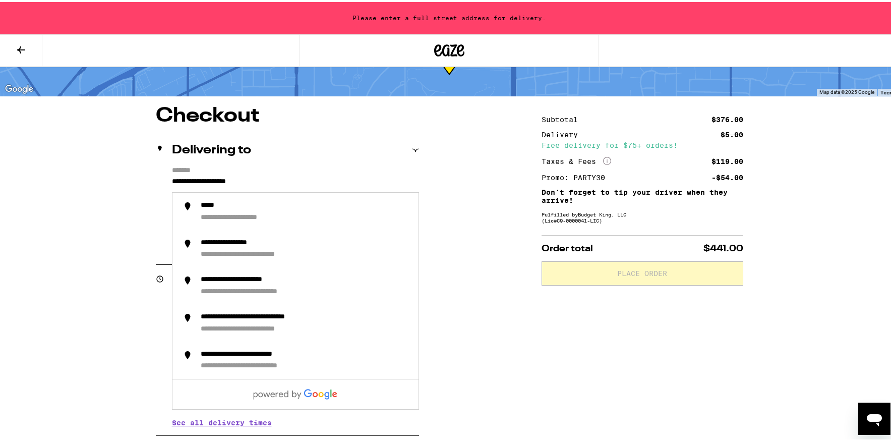
click at [172, 180] on input "**********" at bounding box center [295, 181] width 247 height 17
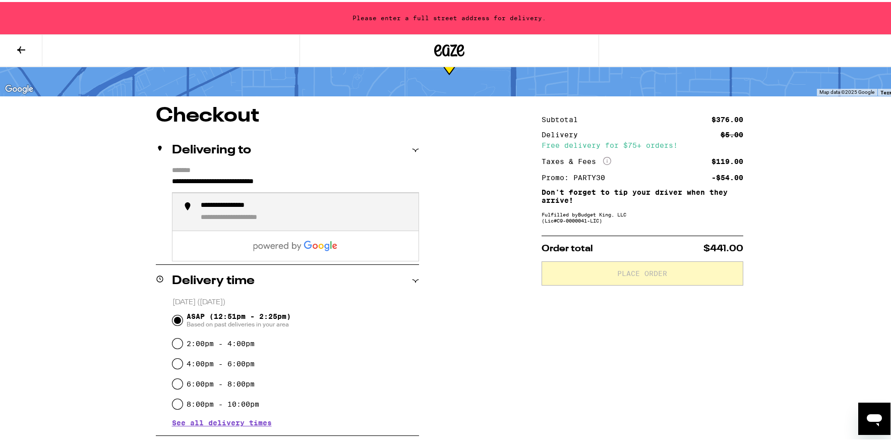
click at [305, 204] on div "**********" at bounding box center [306, 209] width 210 height 21
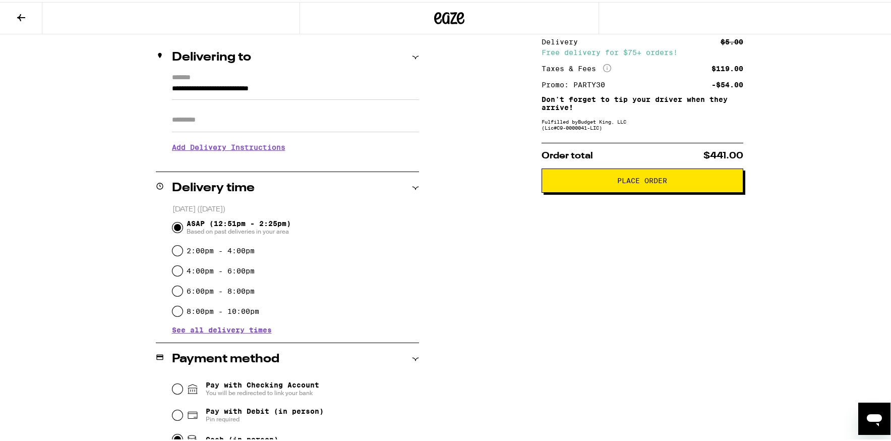
scroll to position [85, 0]
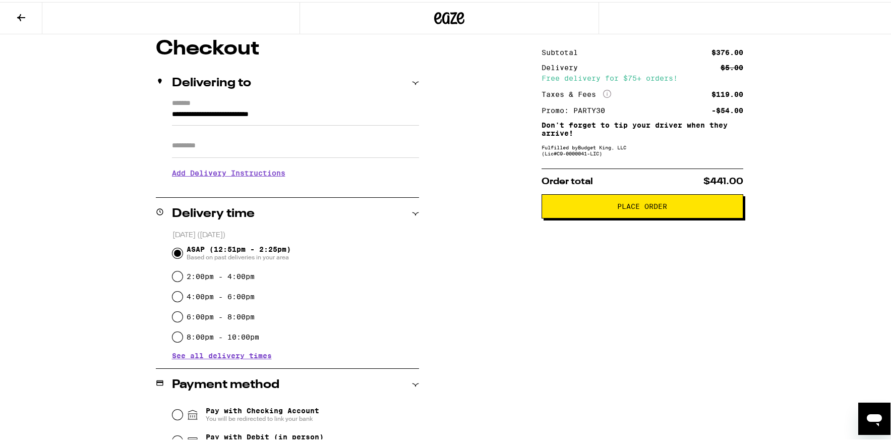
click at [634, 208] on span "Place Order" at bounding box center [642, 204] width 50 height 7
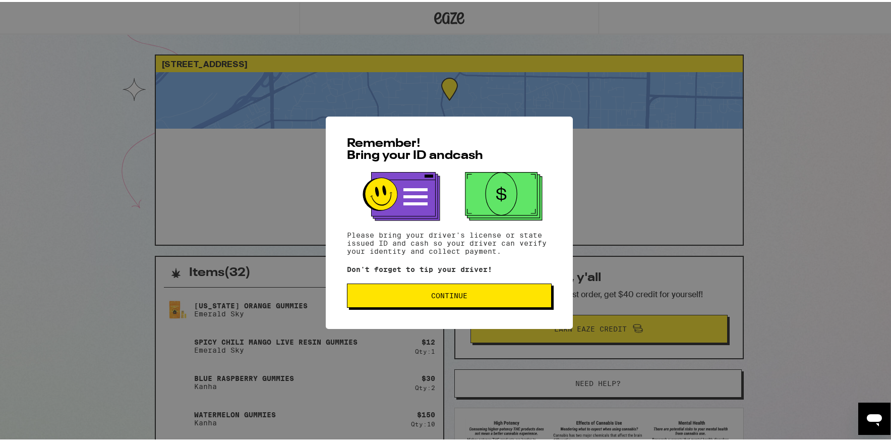
click at [438, 297] on span "Continue" at bounding box center [449, 293] width 36 height 7
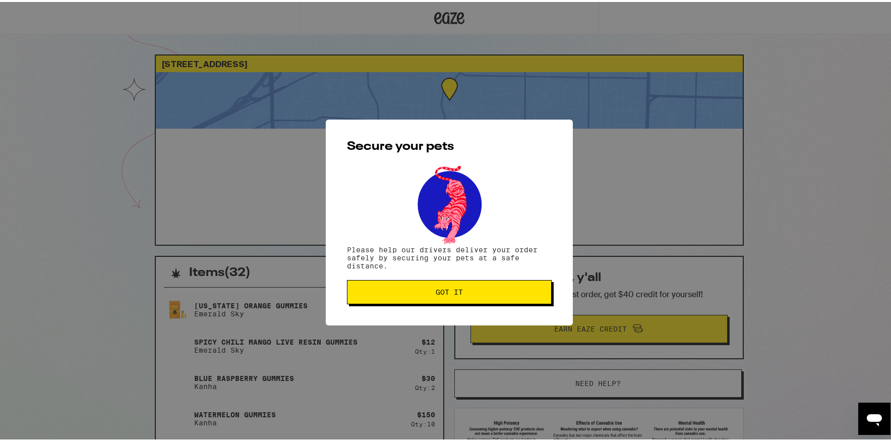
click at [443, 293] on span "Got it" at bounding box center [449, 289] width 27 height 7
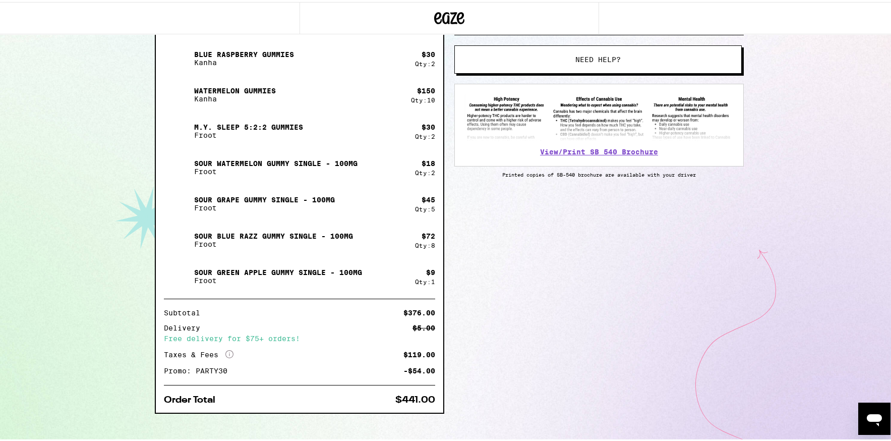
scroll to position [335, 0]
